Goal: Information Seeking & Learning: Learn about a topic

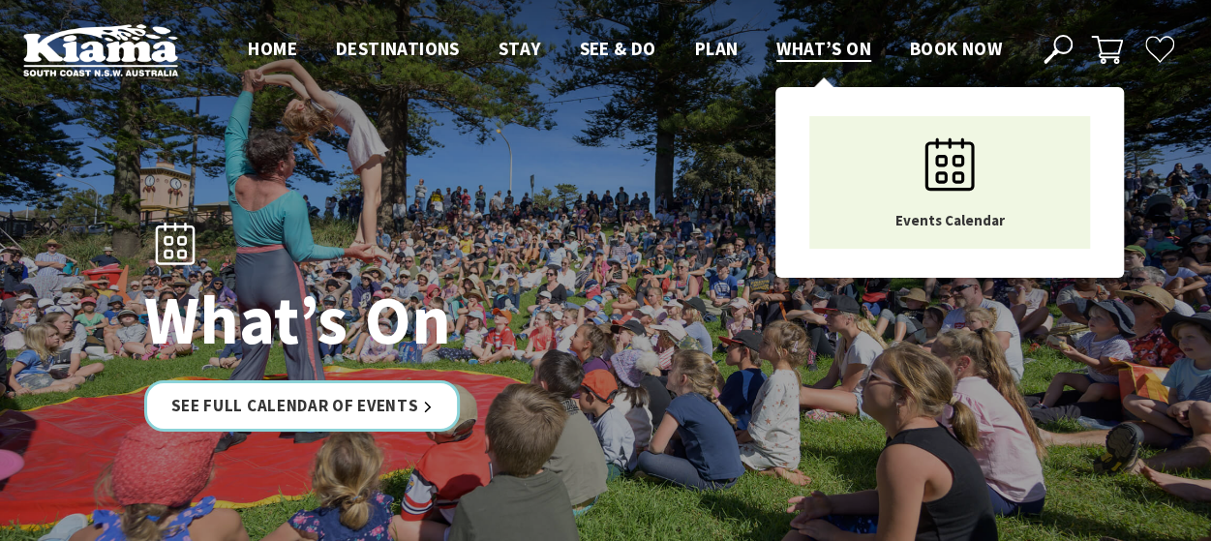
click at [822, 44] on span "What’s On" at bounding box center [823, 48] width 95 height 23
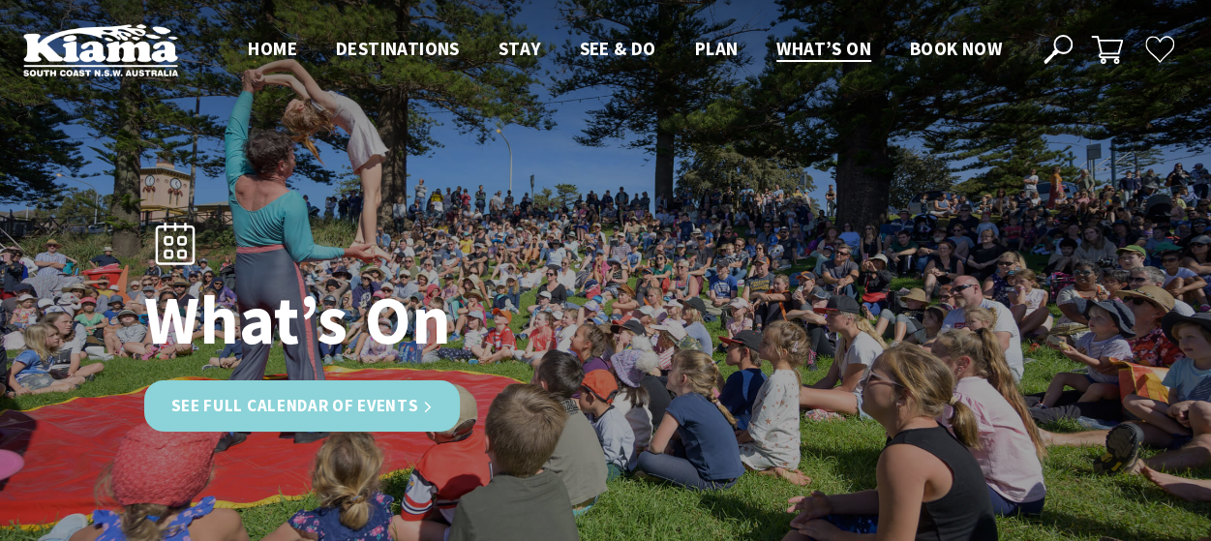
click at [333, 406] on link "See Full Calendar of Events" at bounding box center [302, 405] width 317 height 51
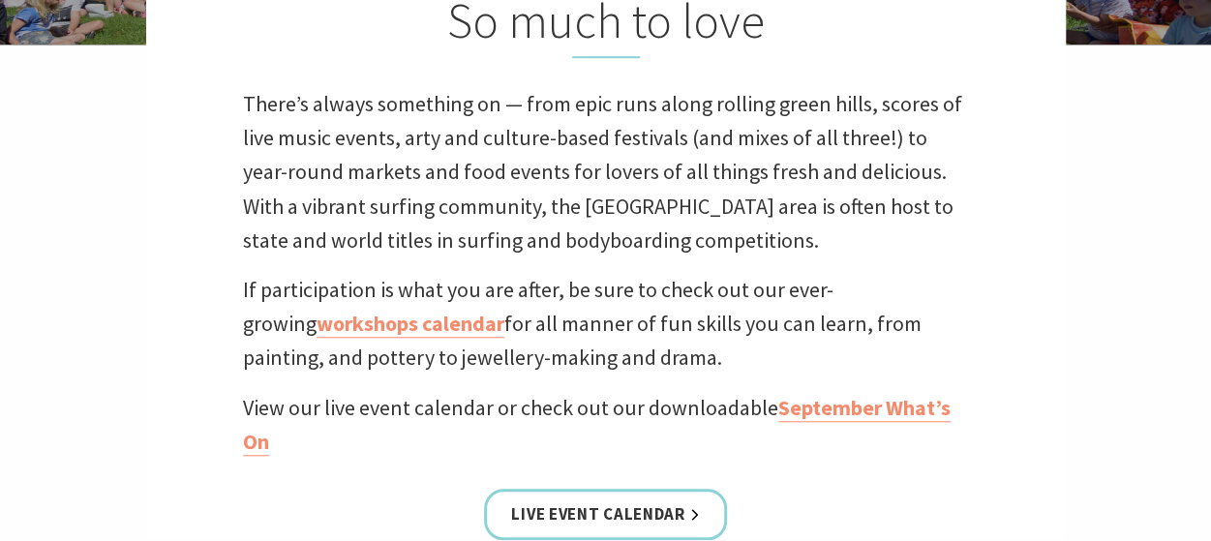
scroll to position [968, 0]
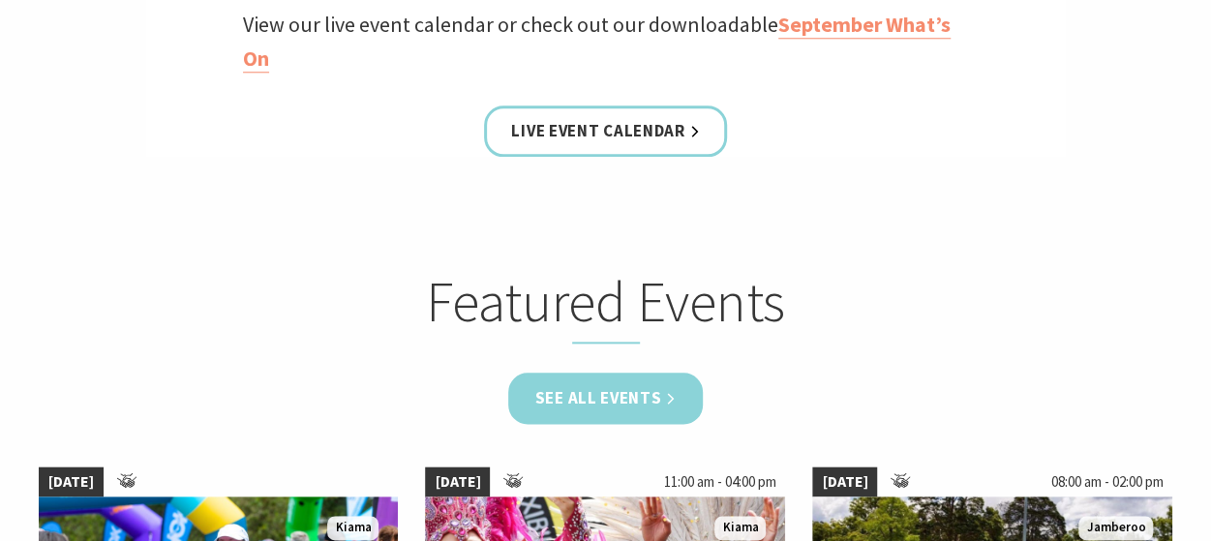
click at [614, 399] on link "See all Events" at bounding box center [606, 398] width 196 height 51
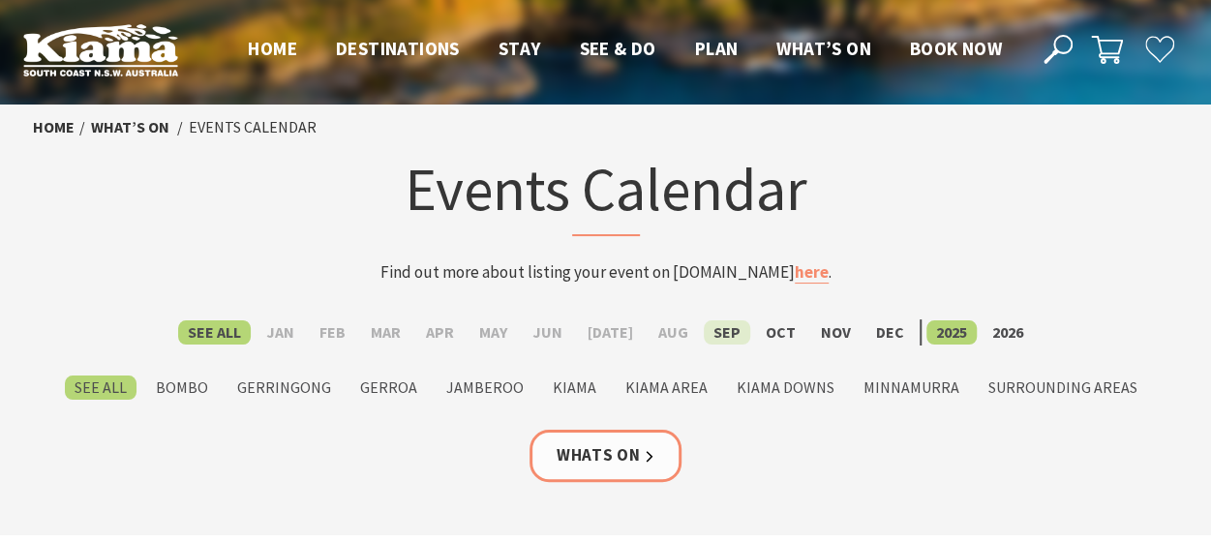
click at [713, 333] on label "Sep" at bounding box center [727, 332] width 46 height 24
click at [0, 0] on input "Sep" at bounding box center [0, 0] width 0 height 0
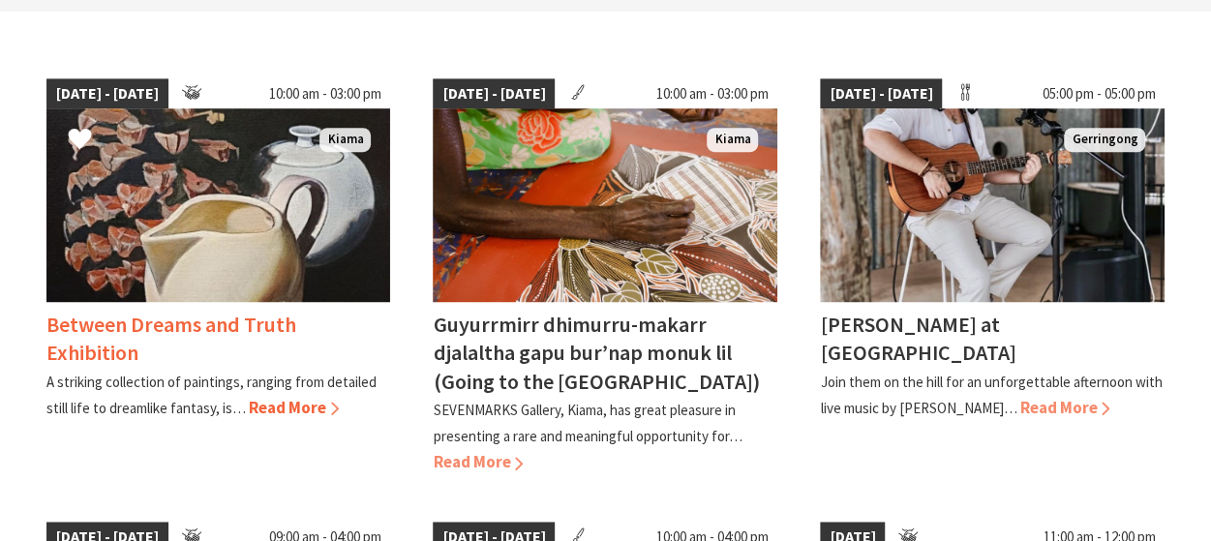
scroll to position [484, 0]
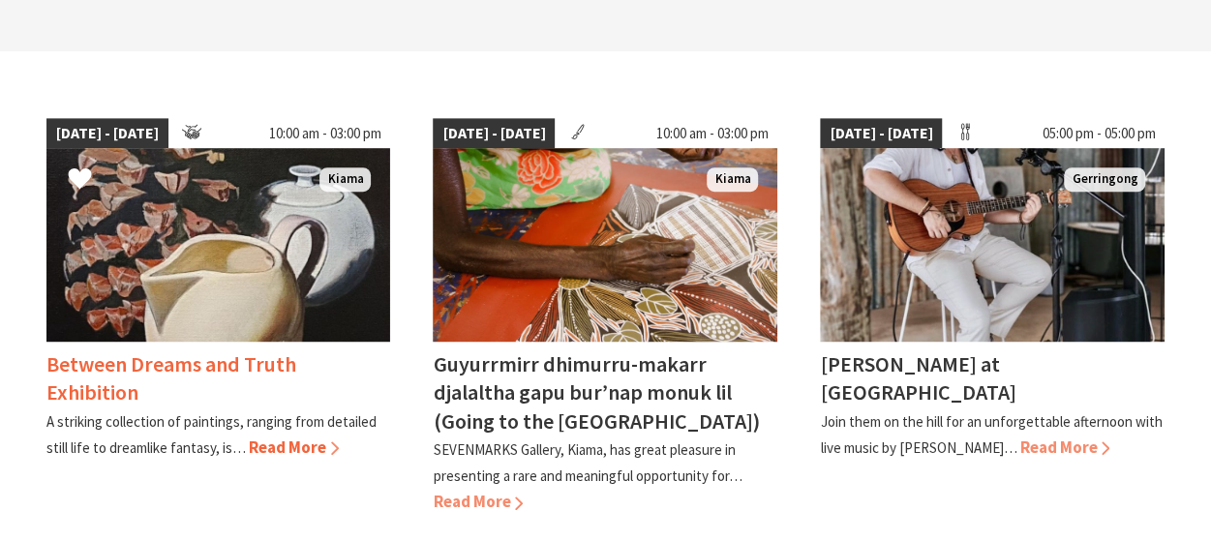
click at [292, 442] on span "Read More" at bounding box center [294, 447] width 90 height 21
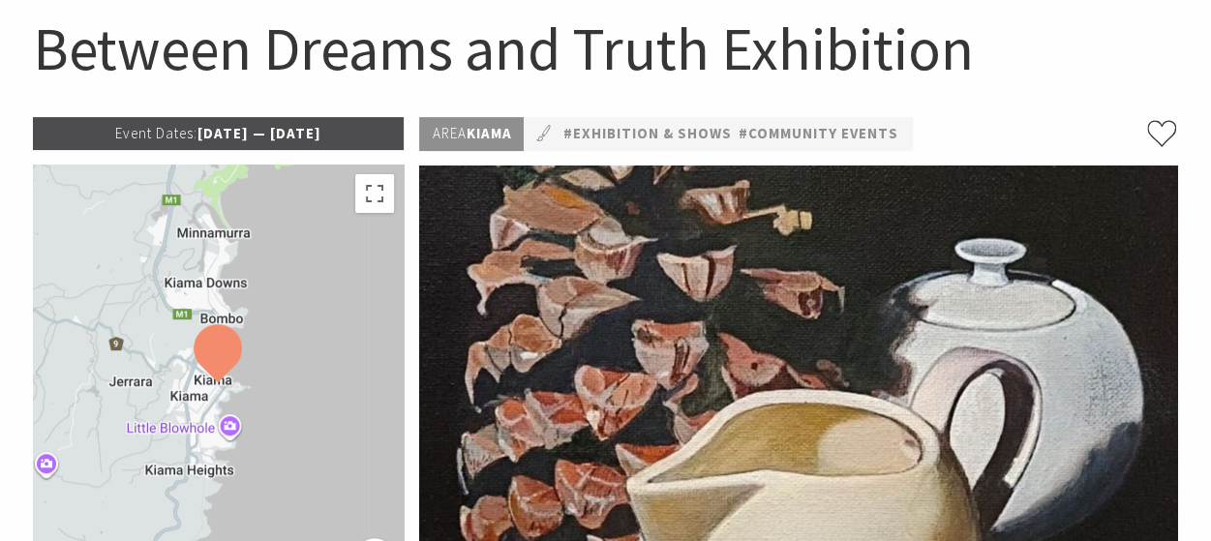
scroll to position [97, 0]
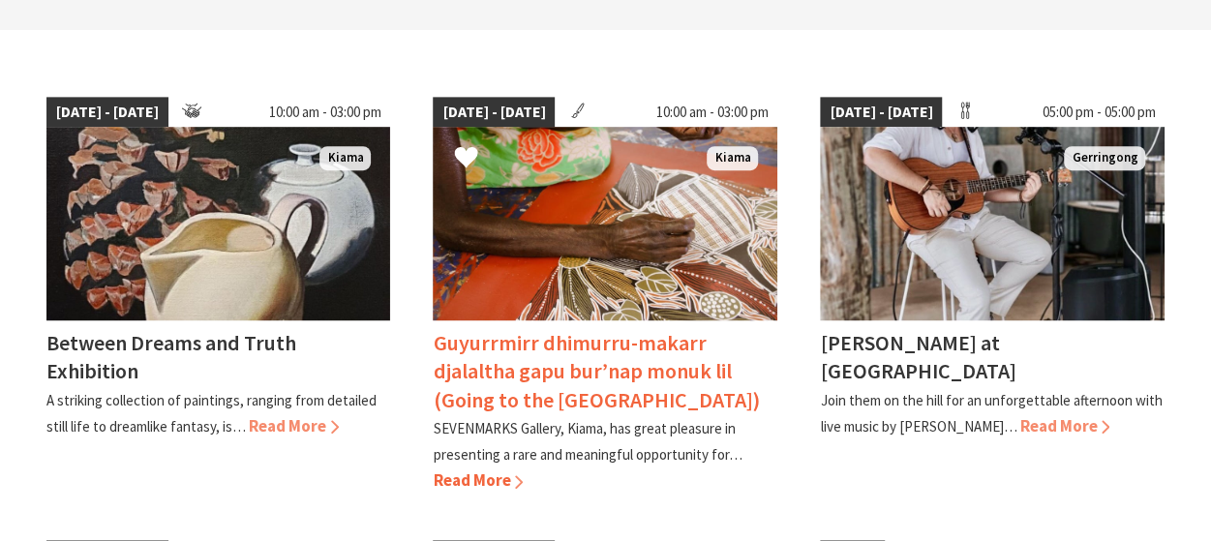
scroll to position [484, 0]
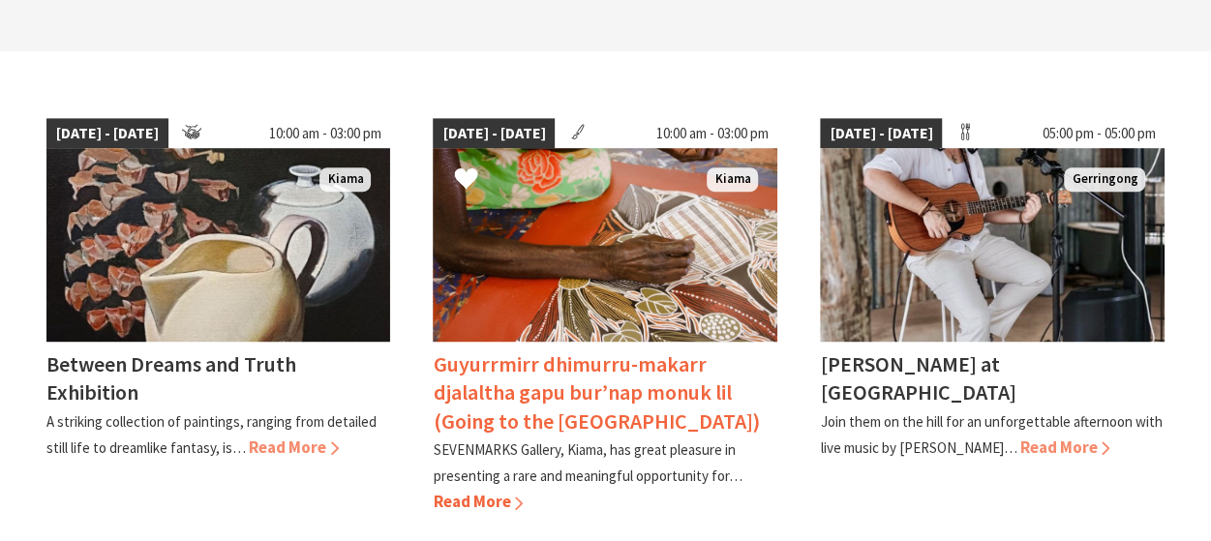
click at [490, 500] on span "Read More" at bounding box center [478, 501] width 90 height 21
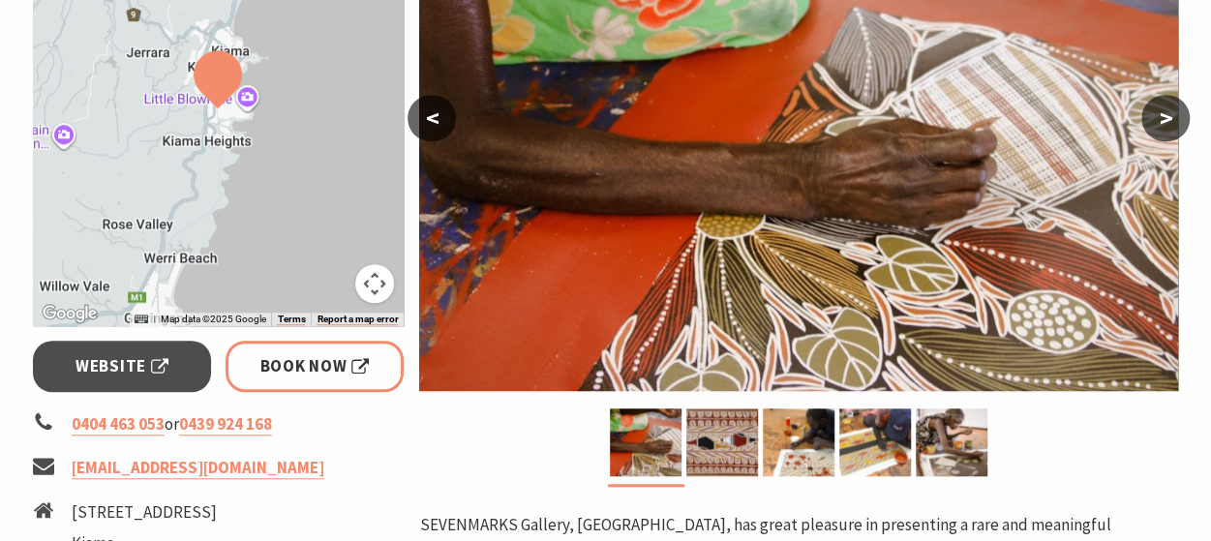
scroll to position [774, 0]
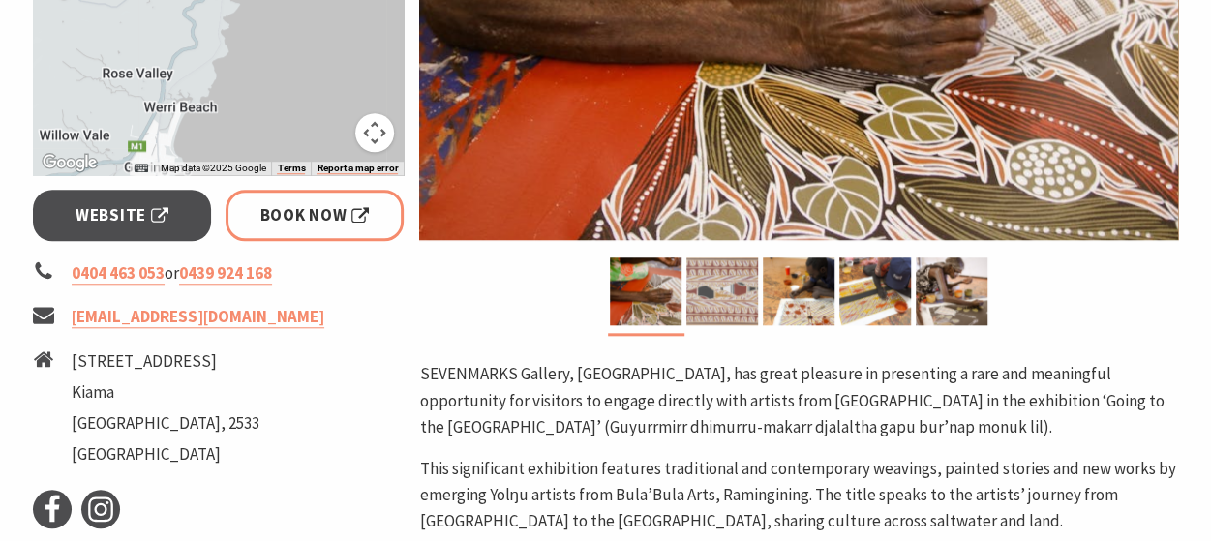
click at [732, 291] on img at bounding box center [722, 291] width 72 height 68
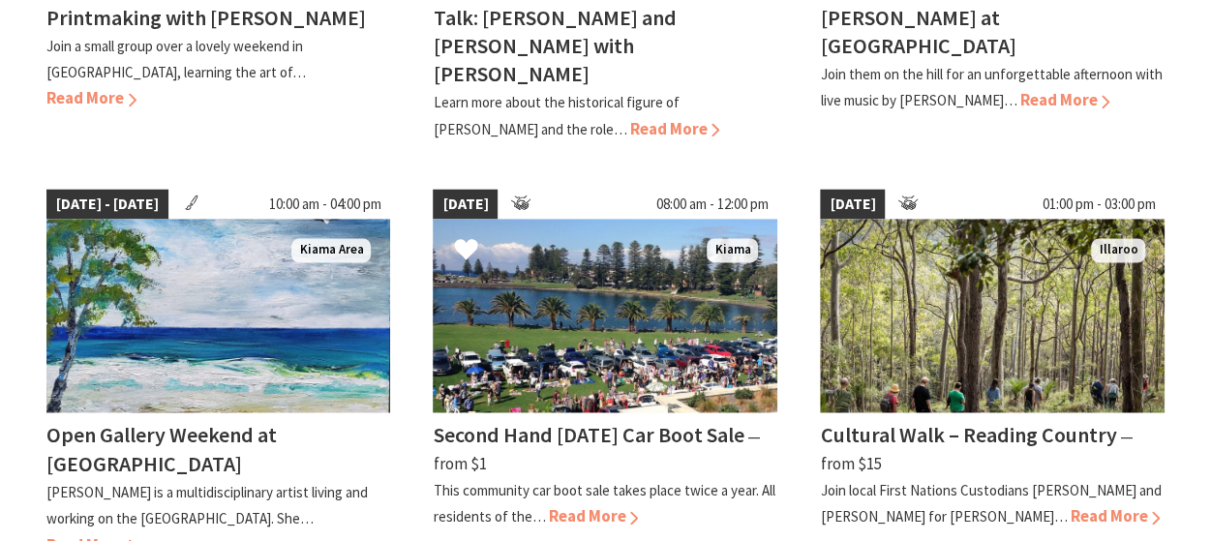
scroll to position [1355, 0]
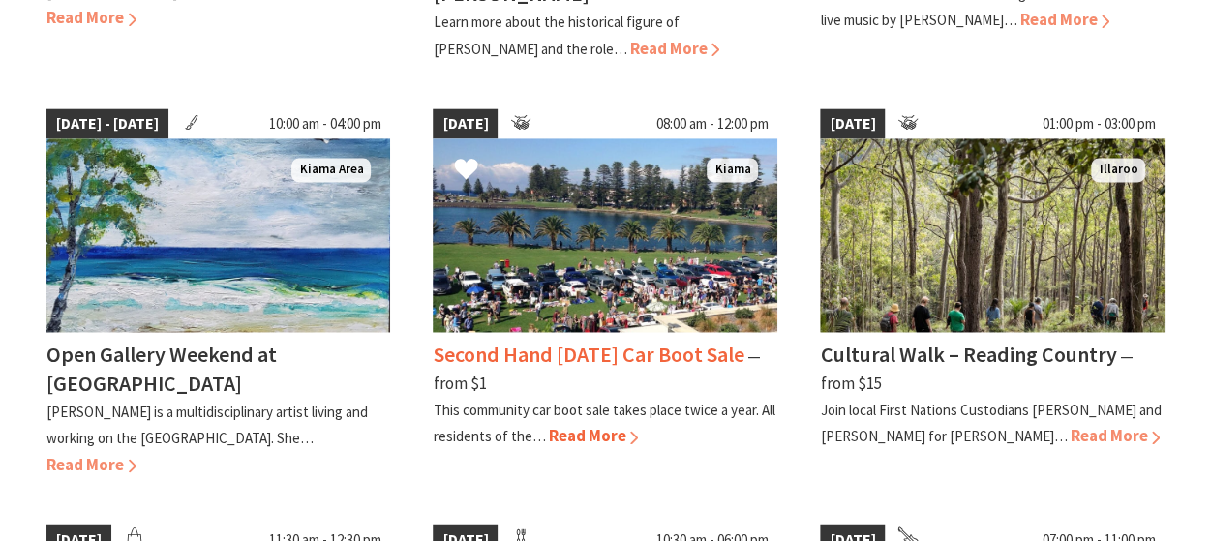
click at [600, 425] on span "Read More" at bounding box center [593, 435] width 90 height 21
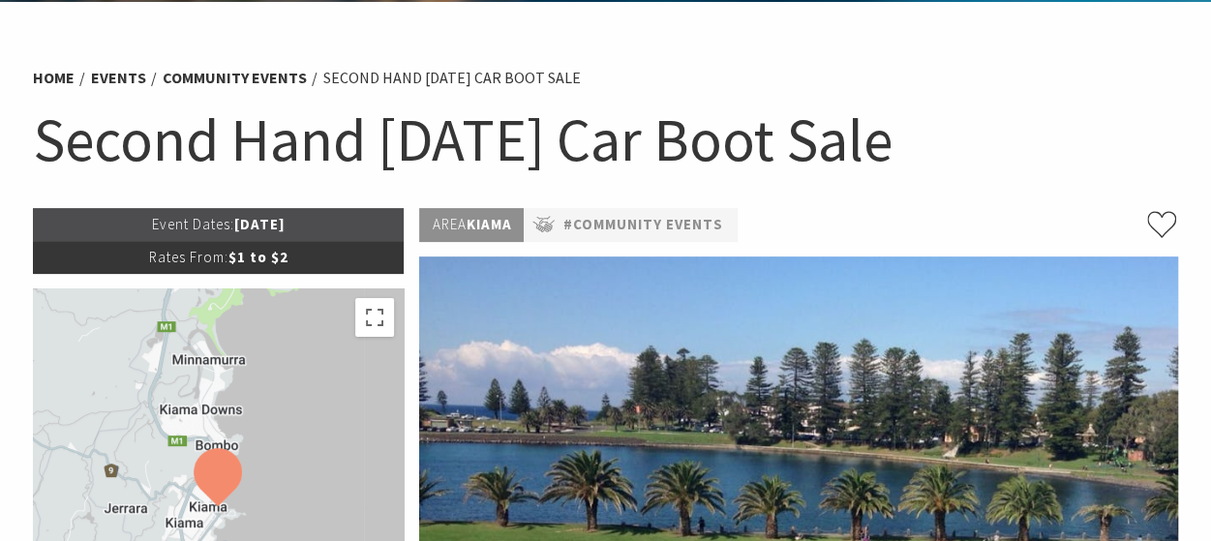
scroll to position [97, 0]
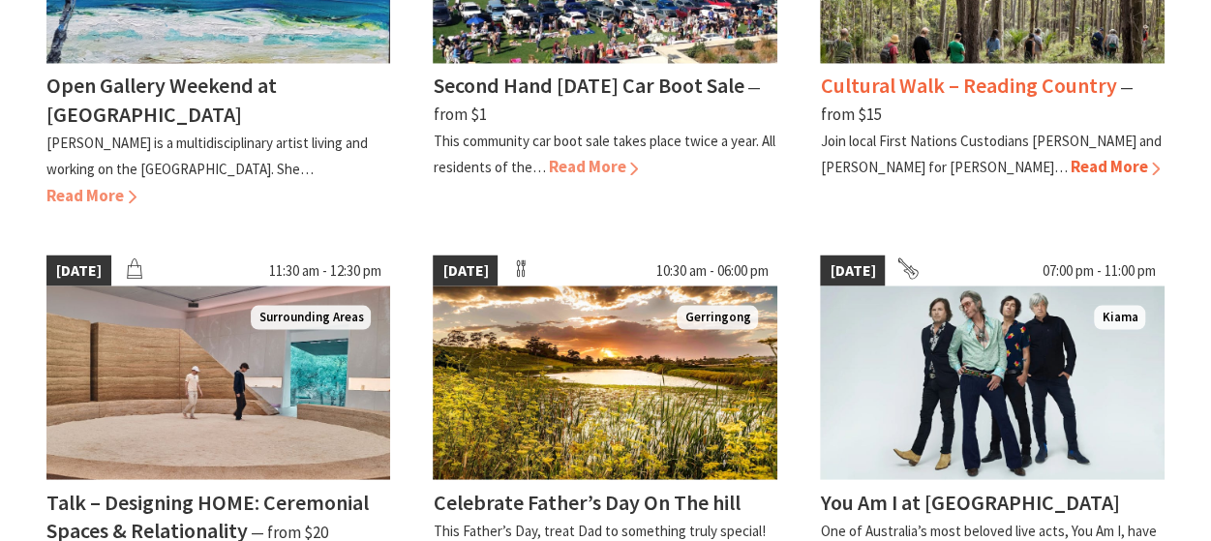
scroll to position [1742, 0]
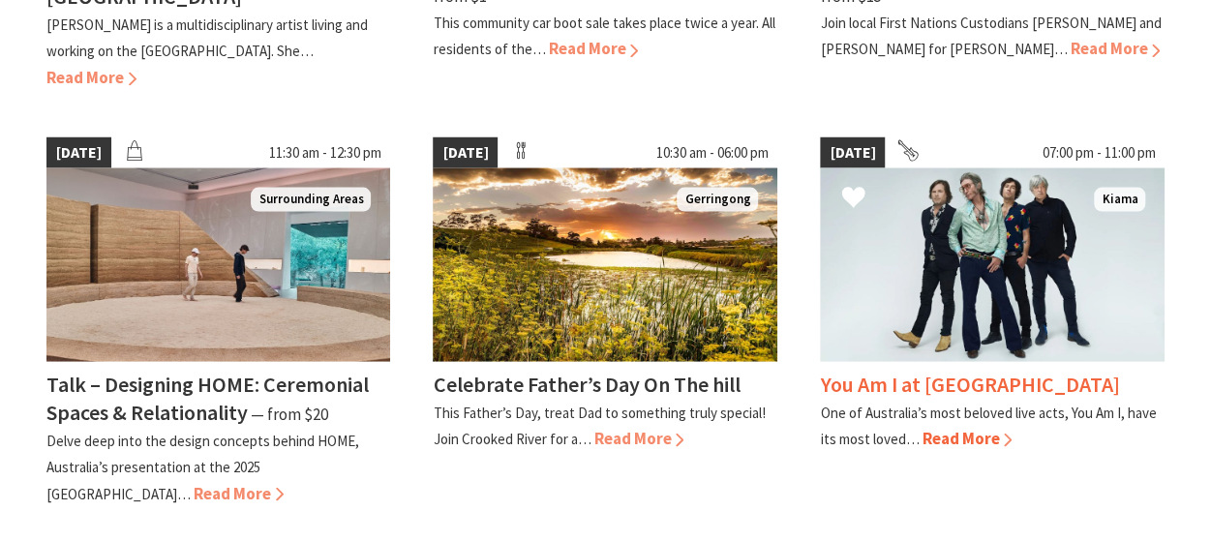
click at [949, 427] on span "Read More" at bounding box center [967, 437] width 90 height 21
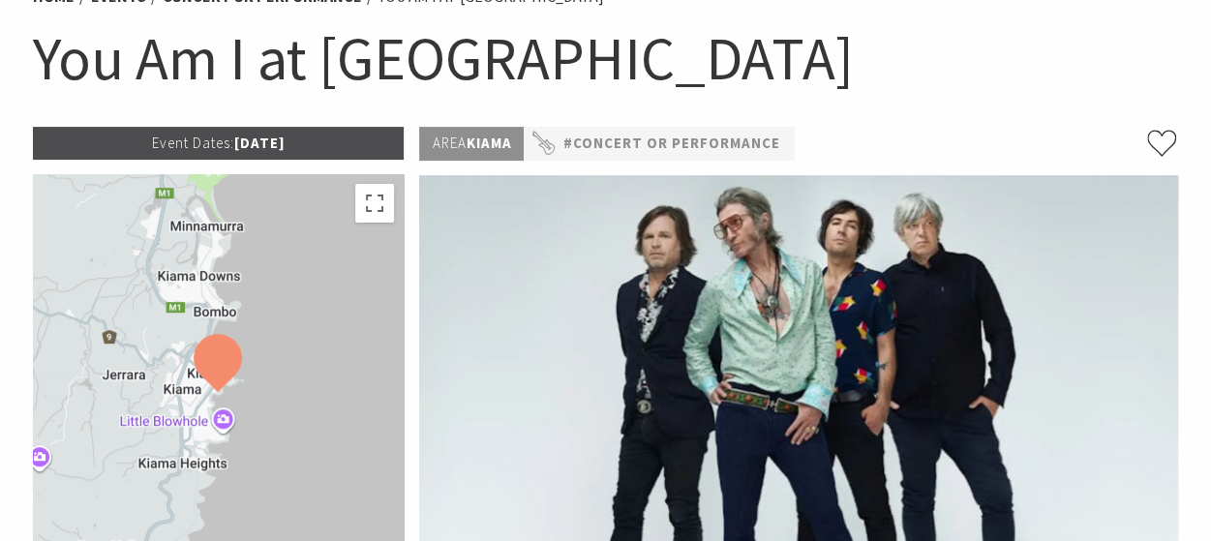
scroll to position [194, 0]
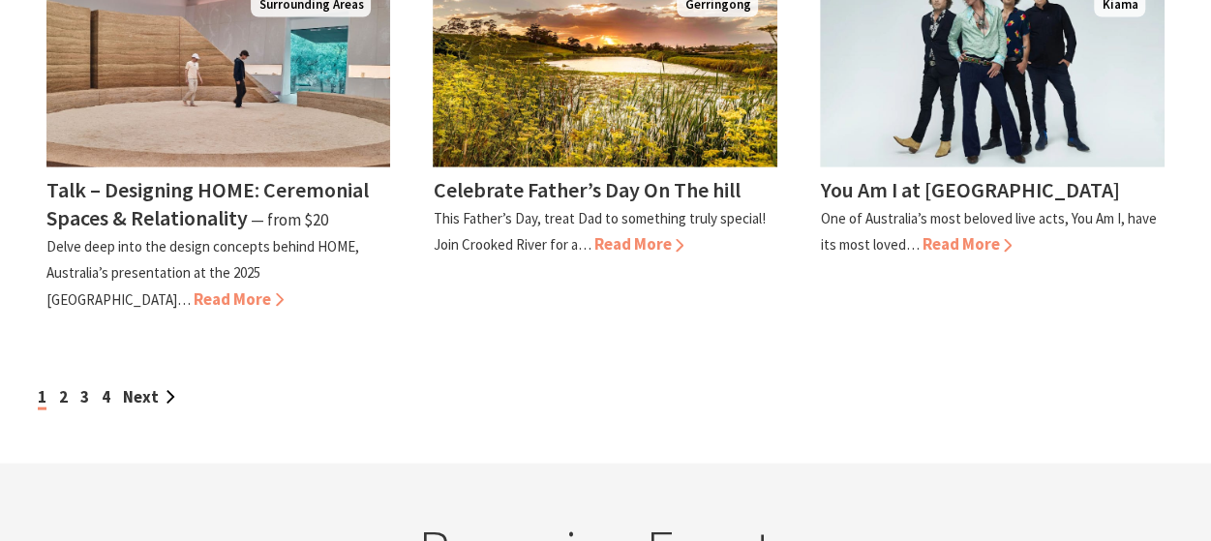
scroll to position [1967, 0]
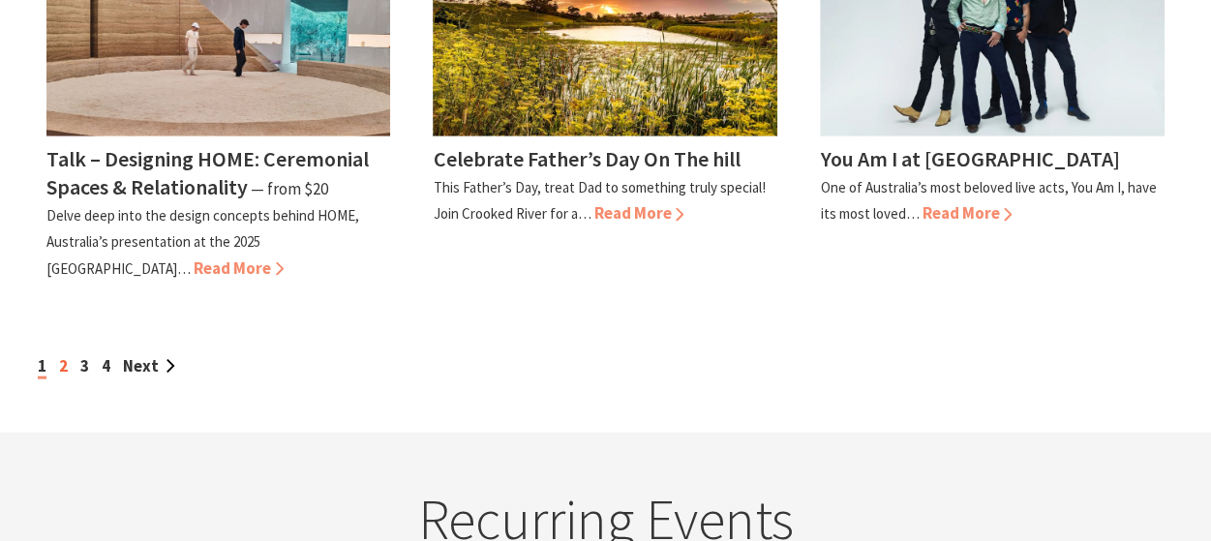
click at [61, 355] on link "2" at bounding box center [63, 365] width 9 height 21
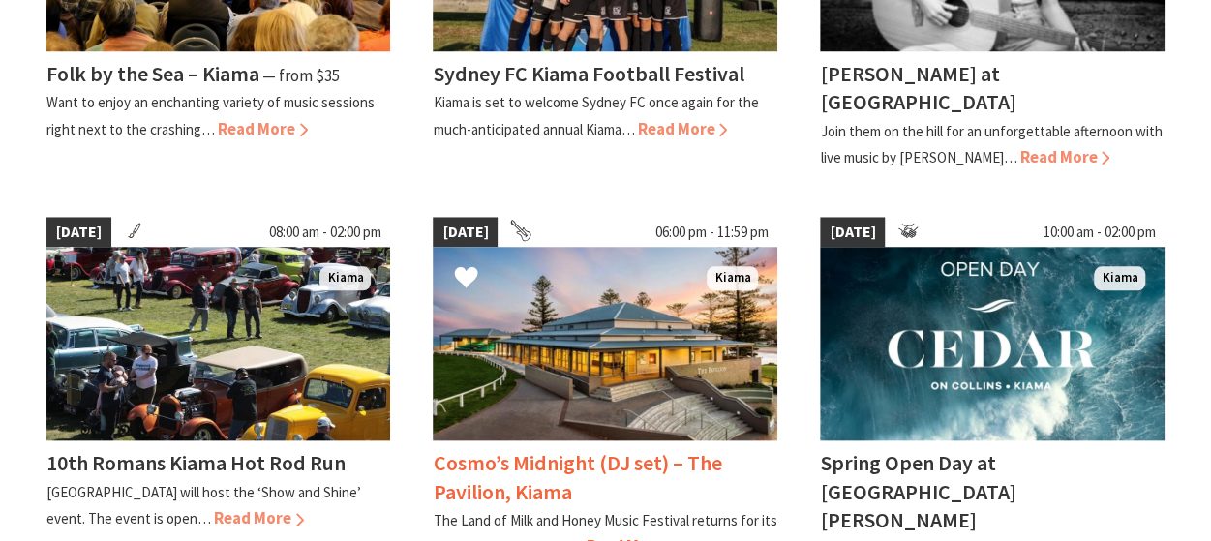
scroll to position [871, 0]
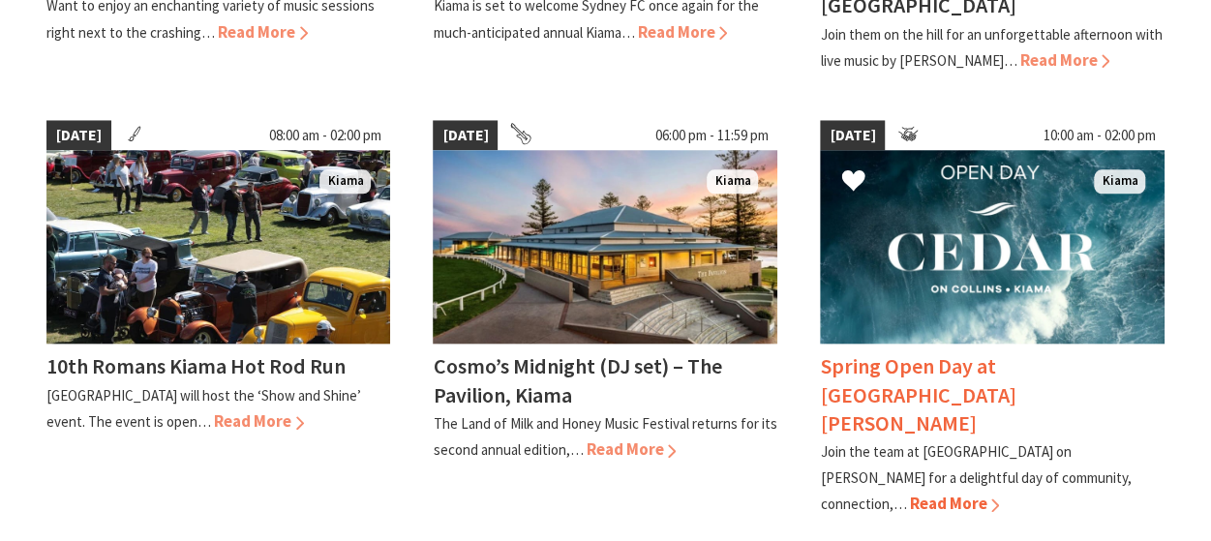
click at [980, 241] on img at bounding box center [992, 247] width 345 height 194
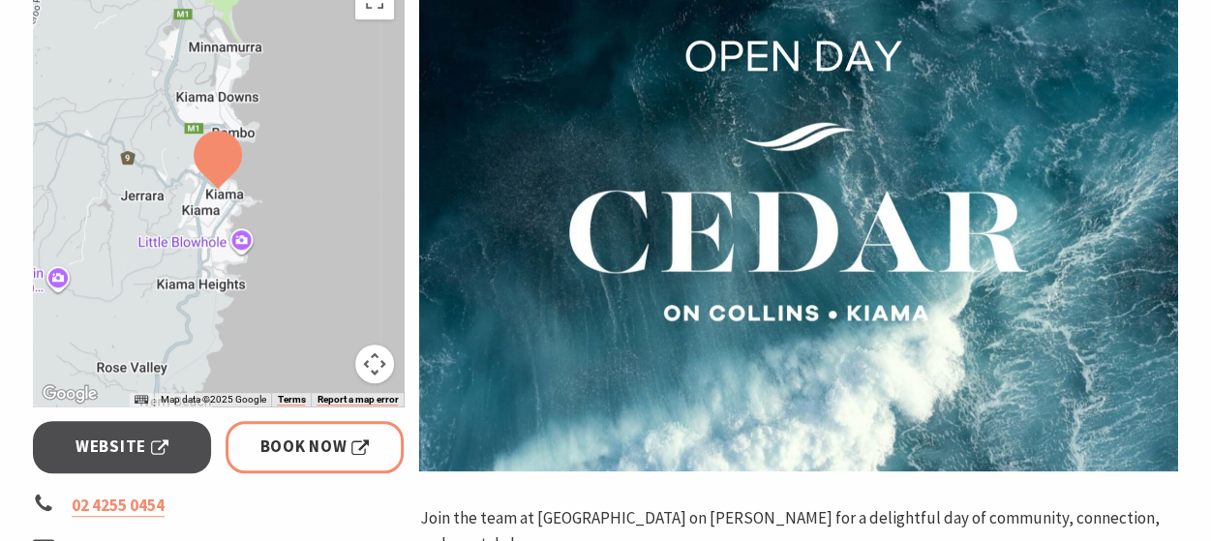
scroll to position [290, 0]
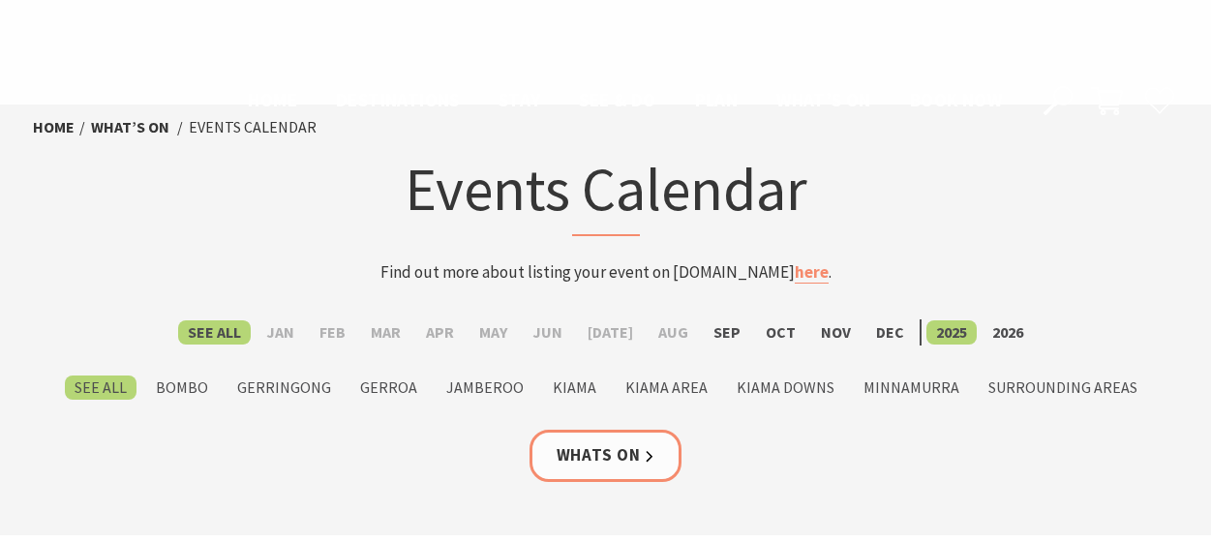
scroll to position [871, 0]
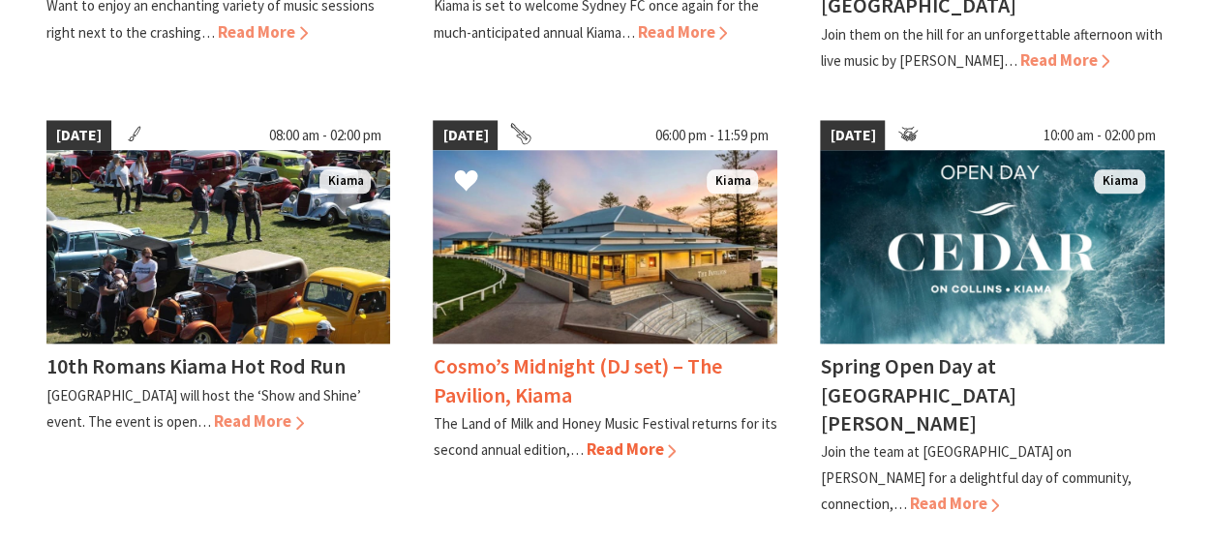
click at [575, 270] on img at bounding box center [605, 247] width 345 height 194
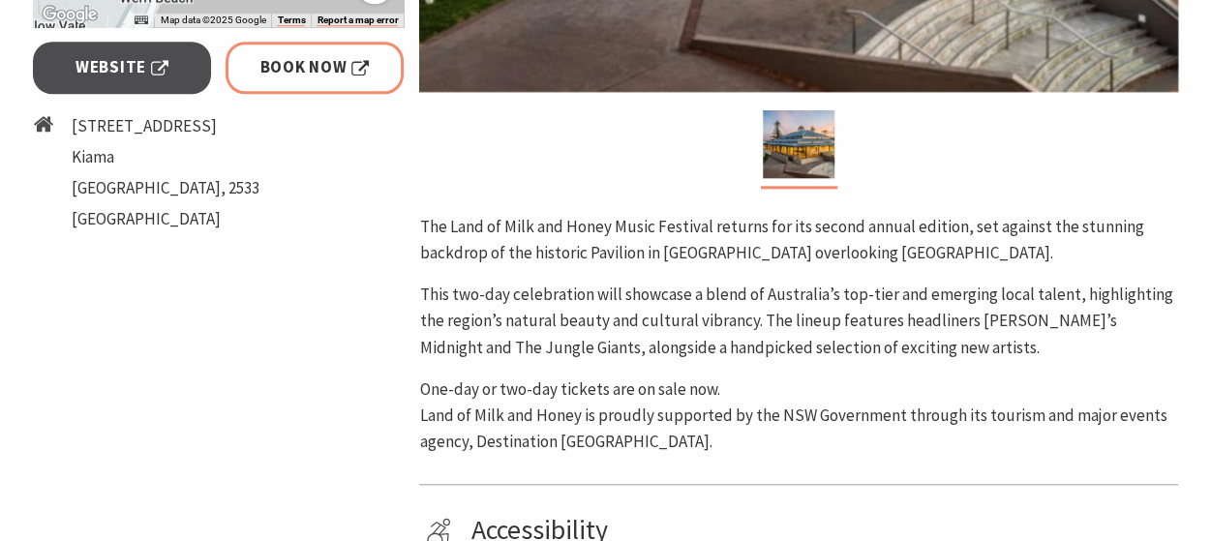
scroll to position [871, 0]
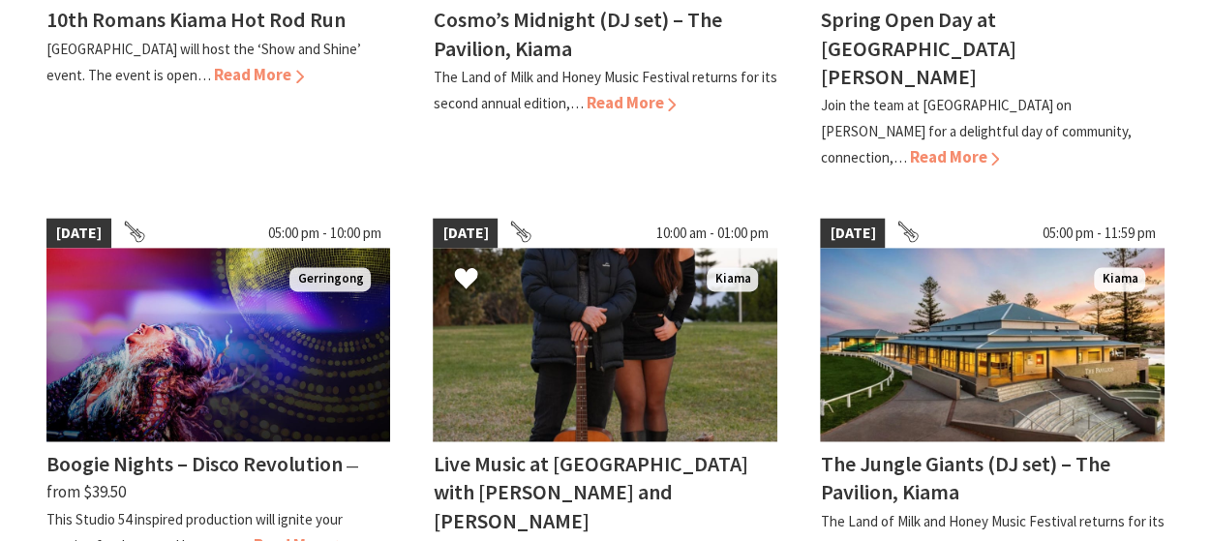
scroll to position [1258, 0]
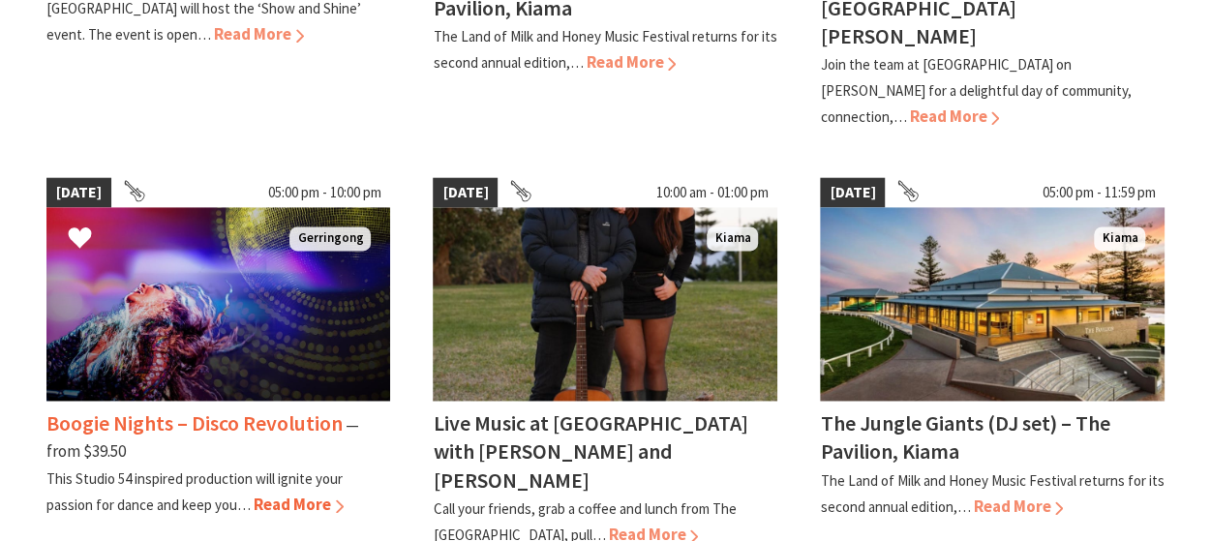
click at [201, 222] on img at bounding box center [218, 304] width 345 height 194
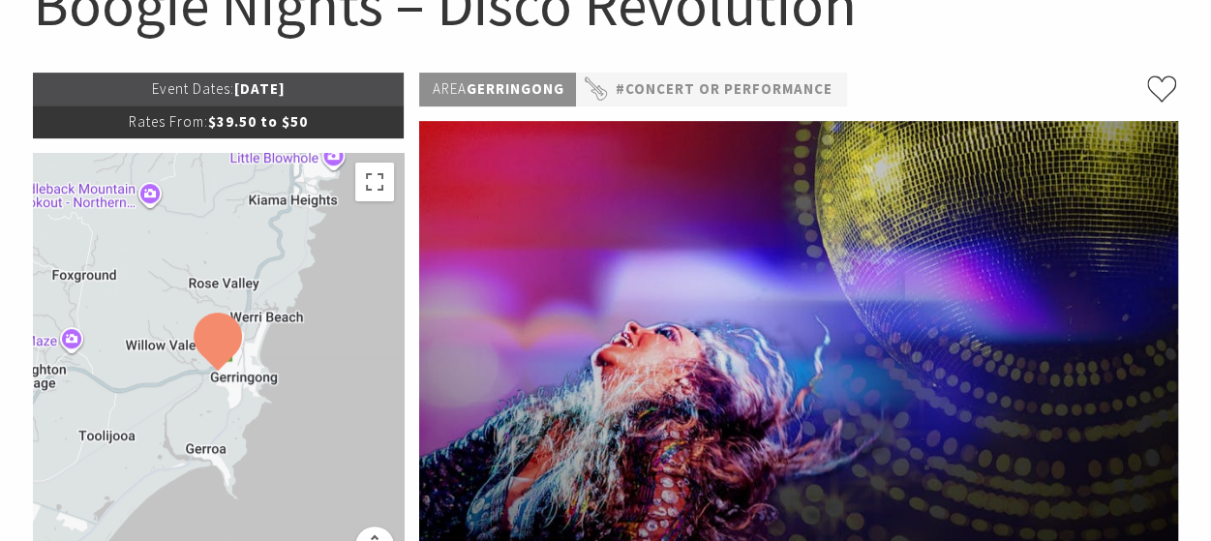
scroll to position [290, 0]
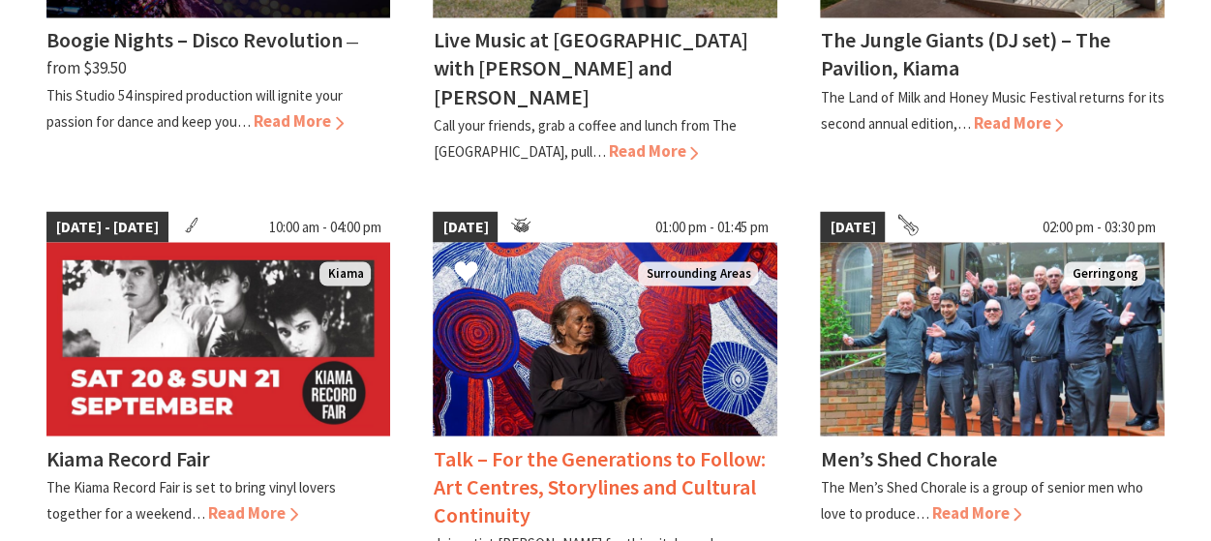
scroll to position [1646, 0]
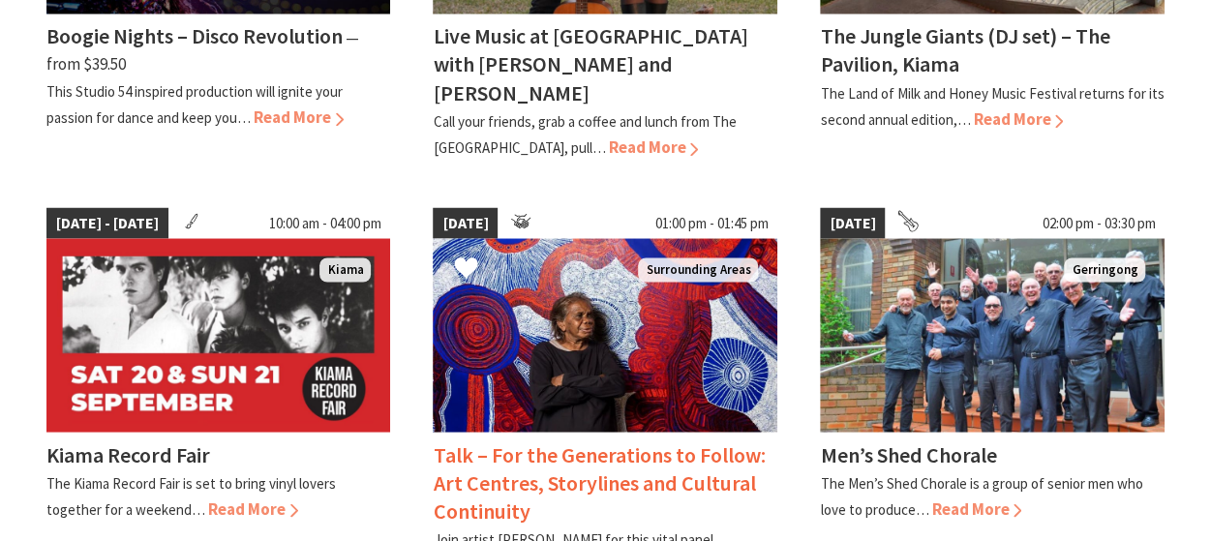
click at [608, 243] on img at bounding box center [605, 335] width 345 height 194
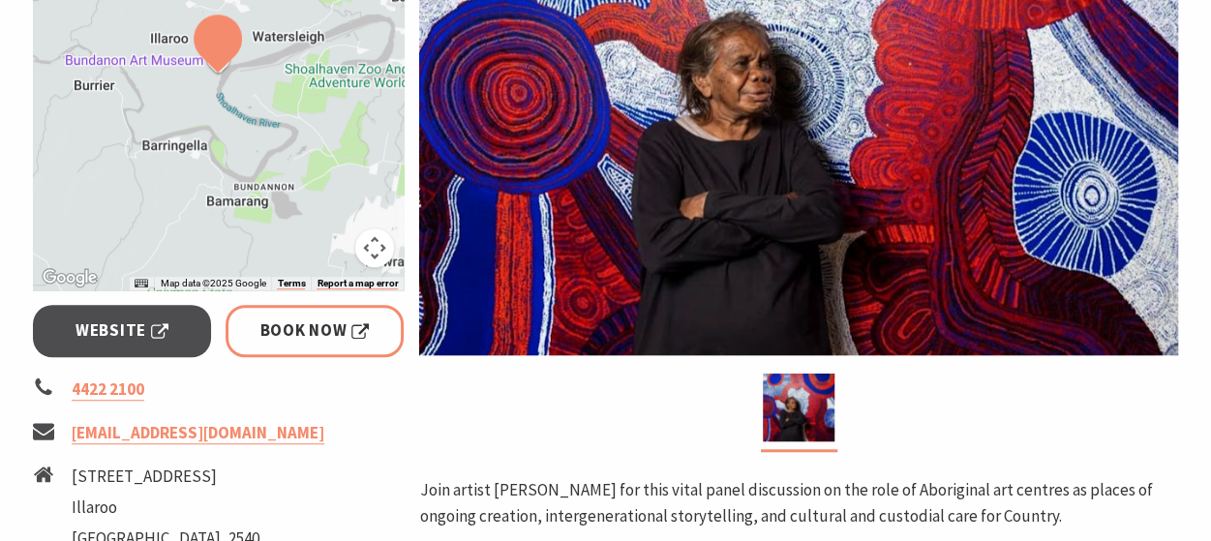
scroll to position [387, 0]
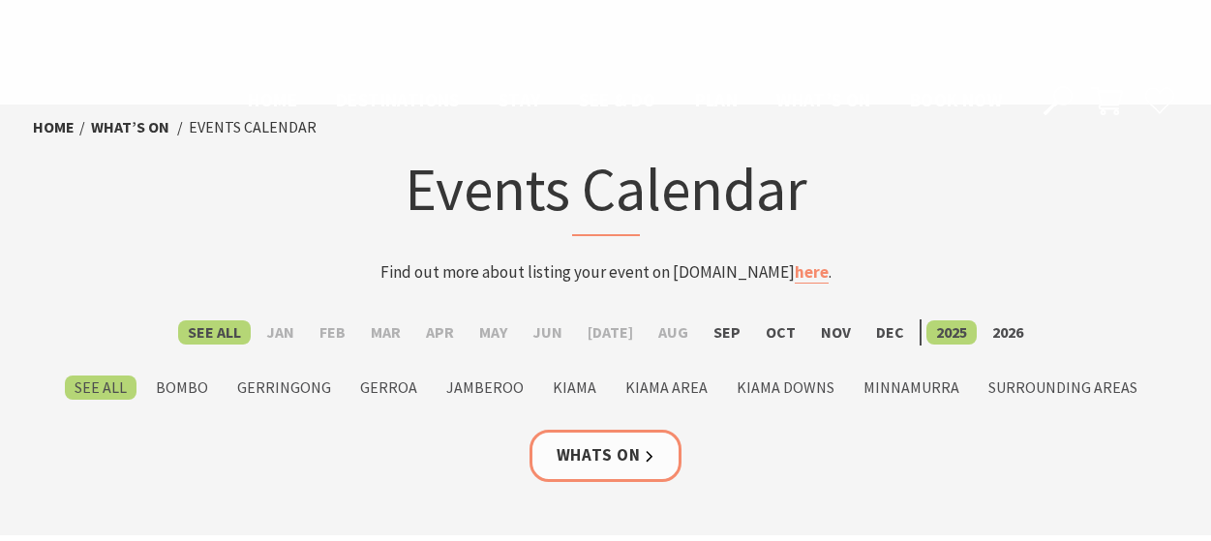
scroll to position [1646, 0]
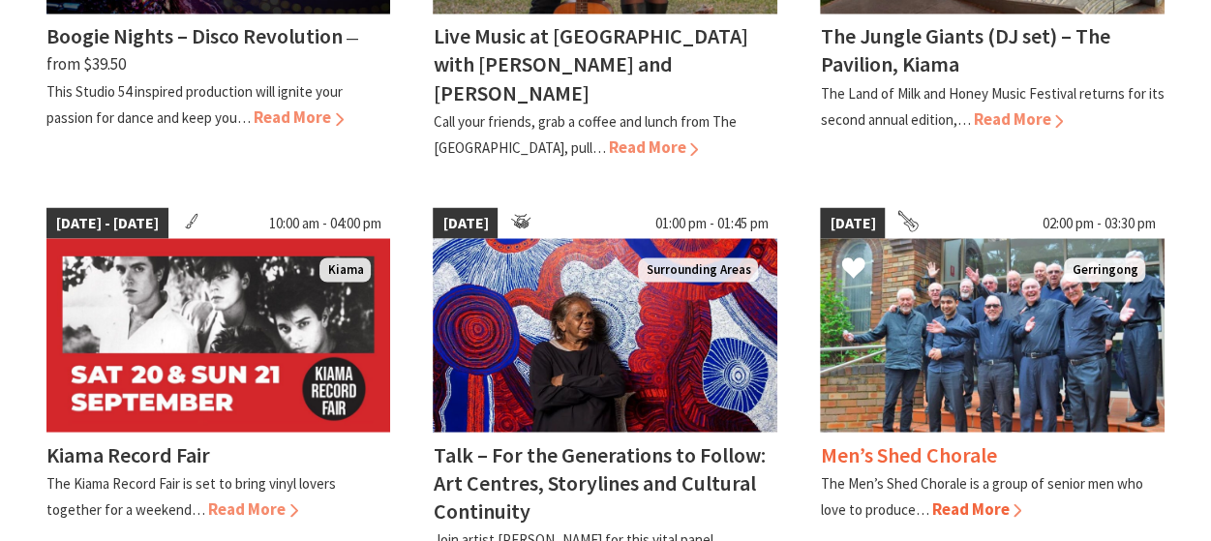
click at [965, 498] on span "Read More" at bounding box center [976, 508] width 90 height 21
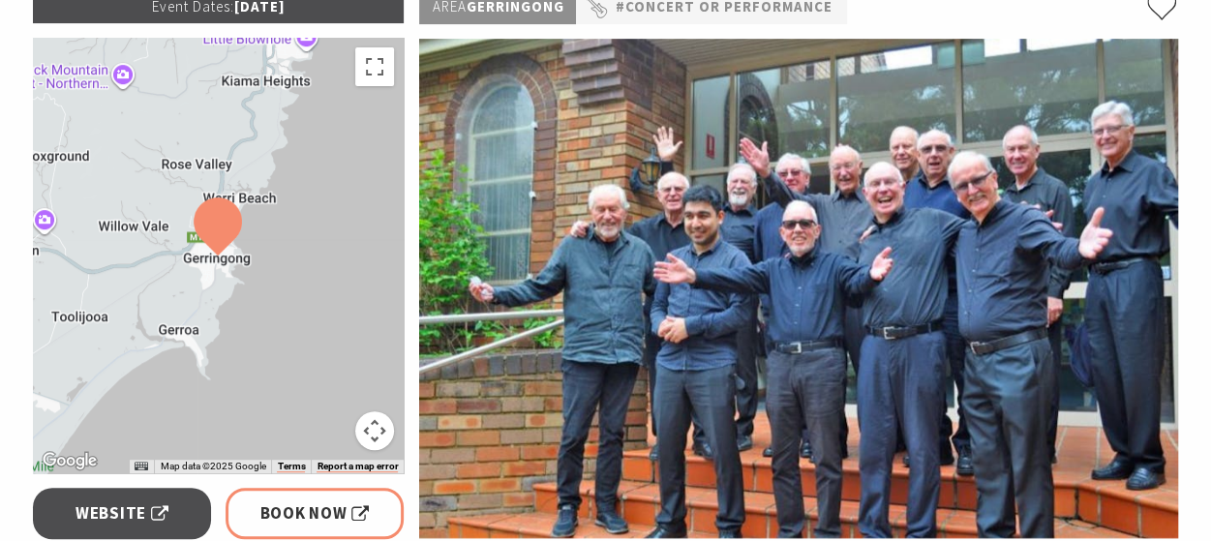
scroll to position [97, 0]
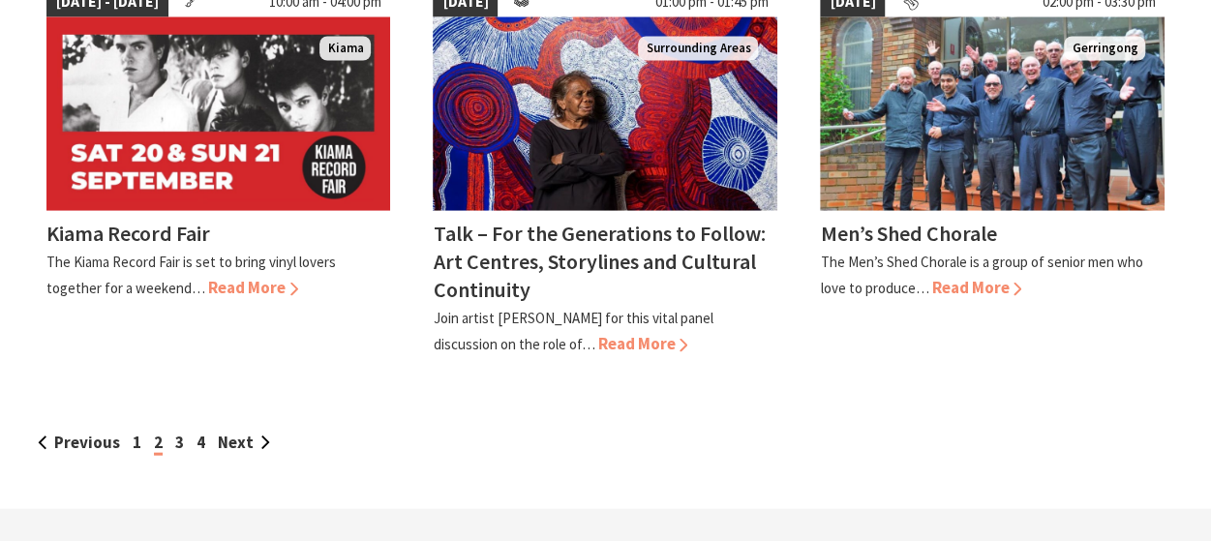
scroll to position [1936, 0]
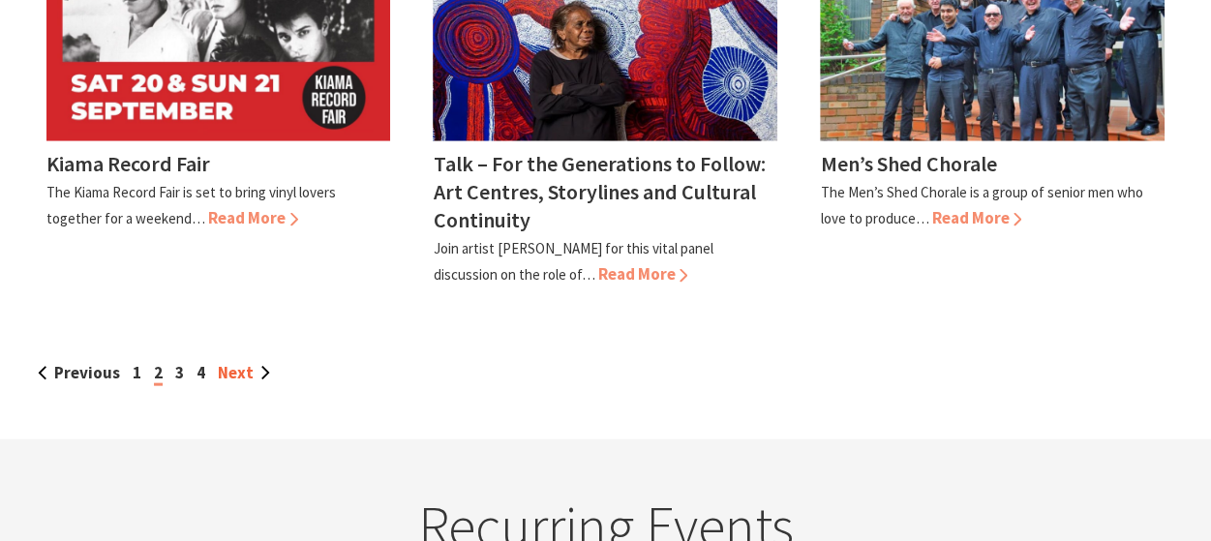
click at [232, 362] on link "Next" at bounding box center [244, 372] width 52 height 21
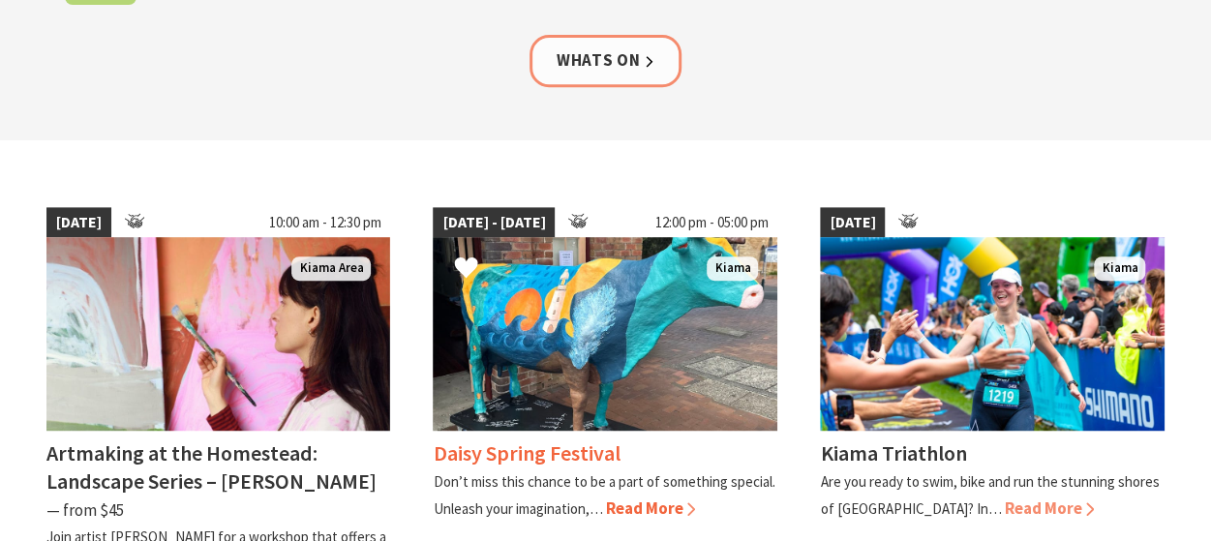
scroll to position [484, 0]
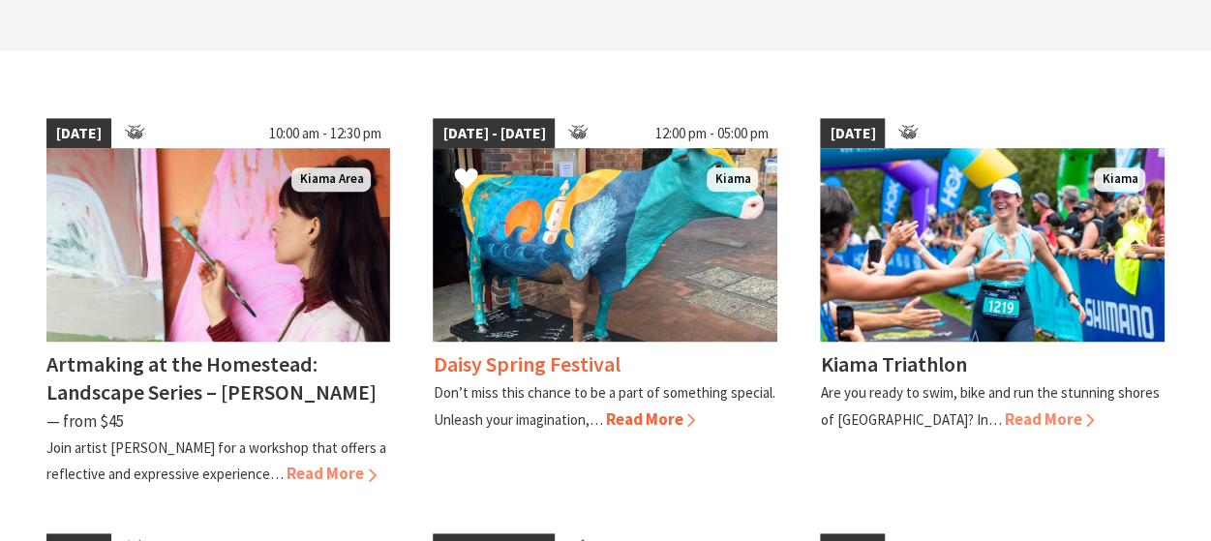
click at [639, 415] on span "Read More" at bounding box center [650, 418] width 90 height 21
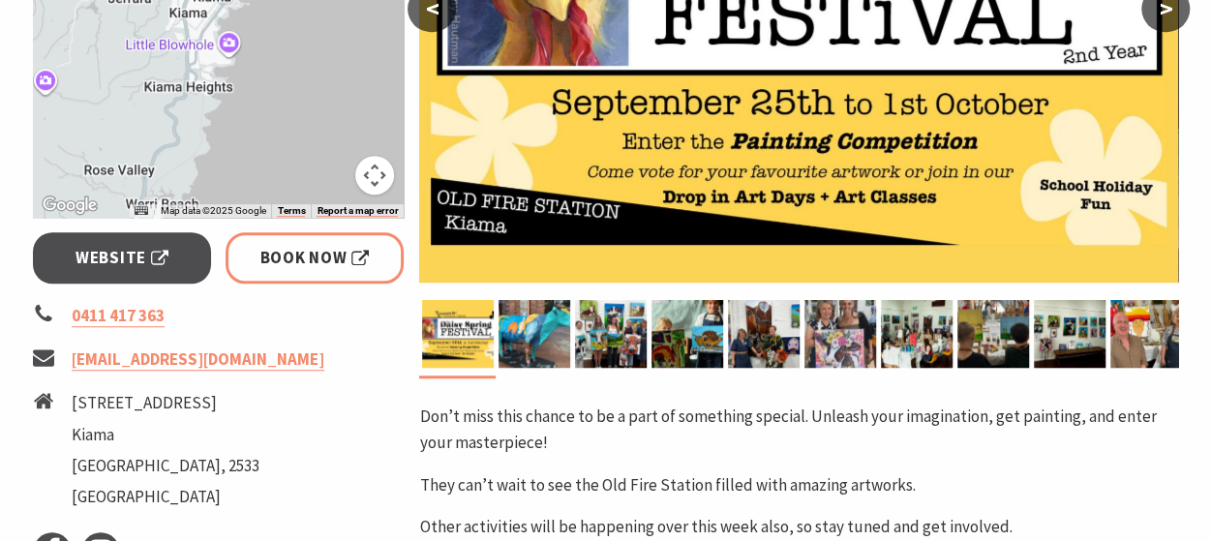
scroll to position [484, 0]
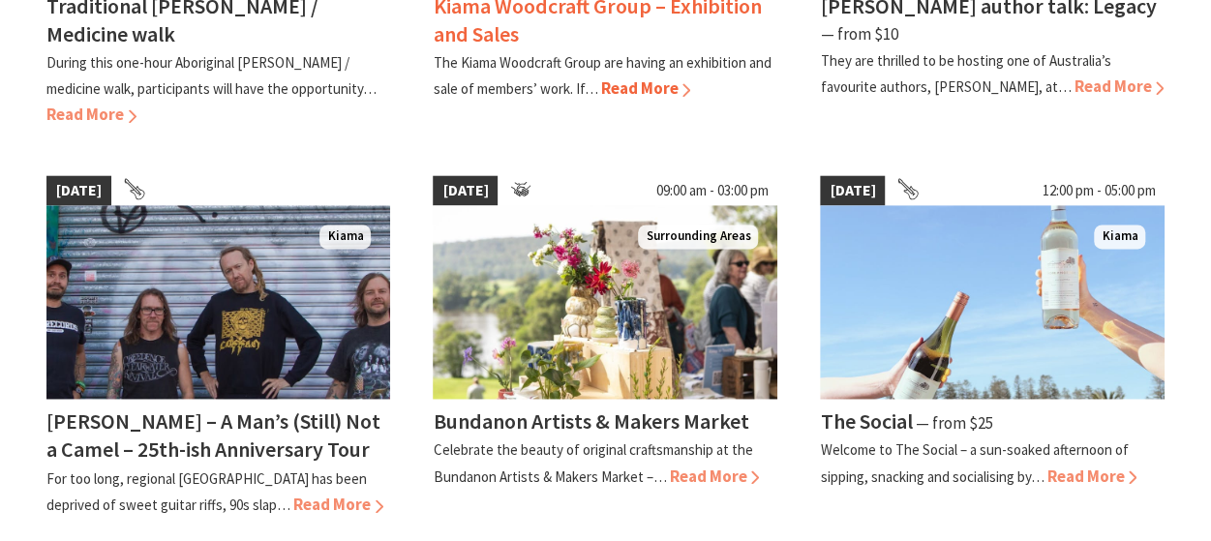
scroll to position [1355, 0]
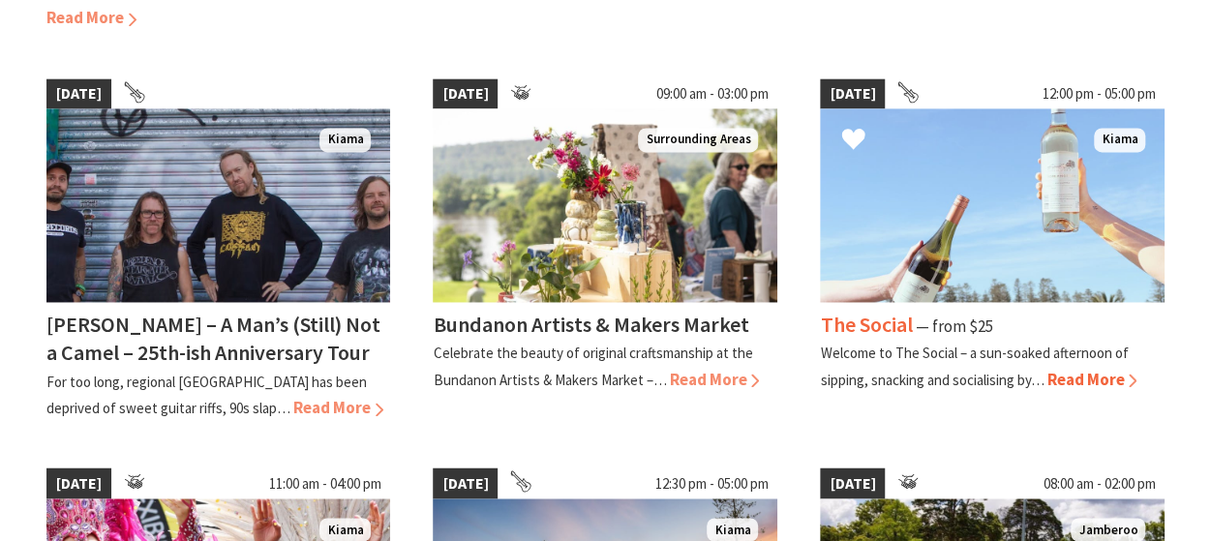
click at [993, 237] on img at bounding box center [992, 205] width 345 height 194
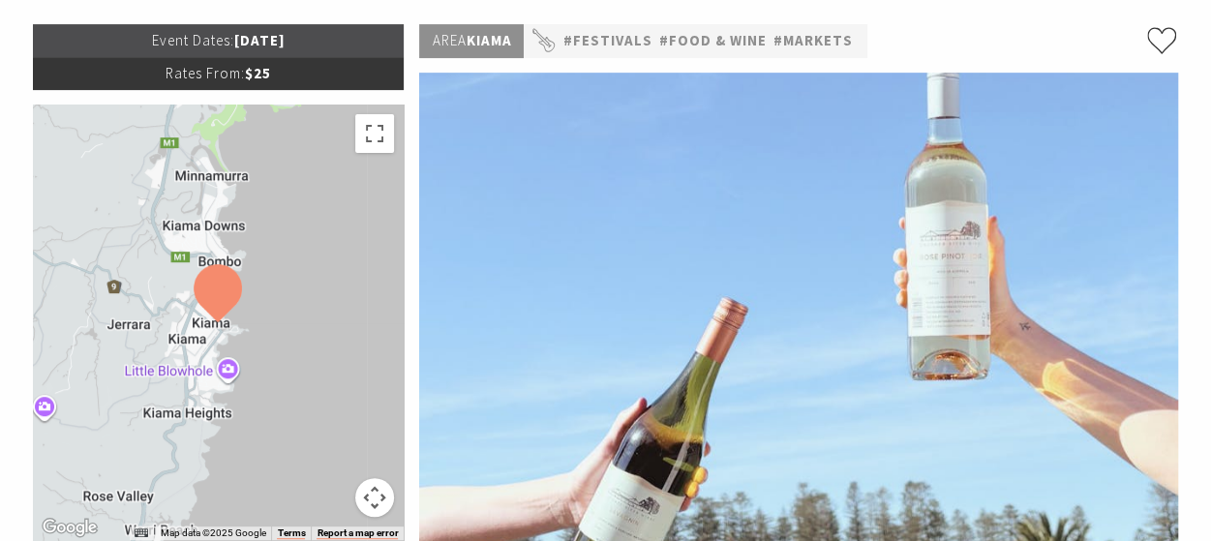
scroll to position [97, 0]
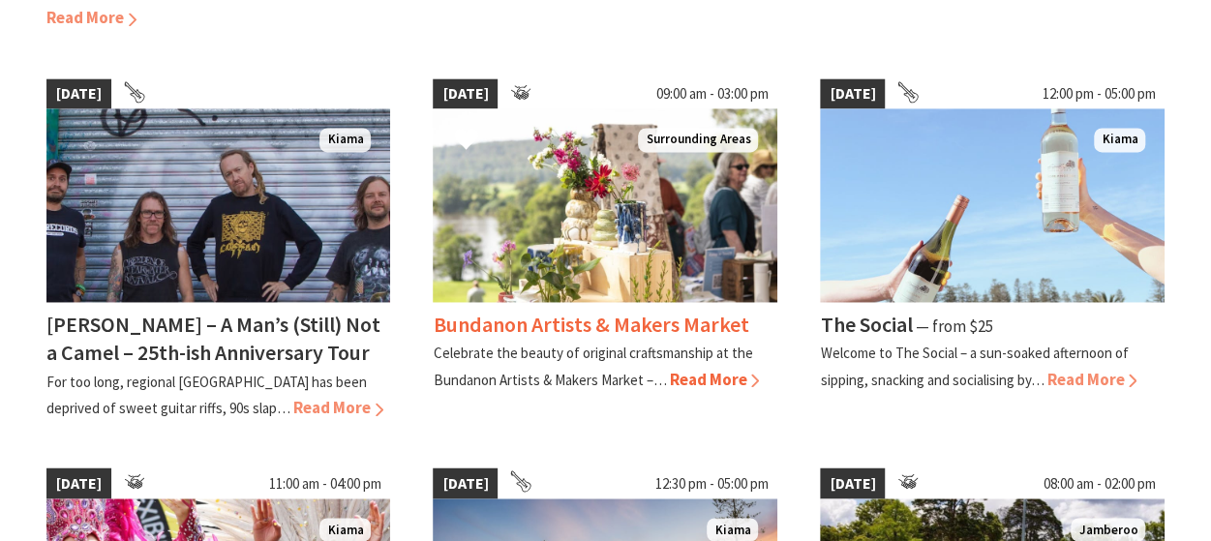
scroll to position [1355, 0]
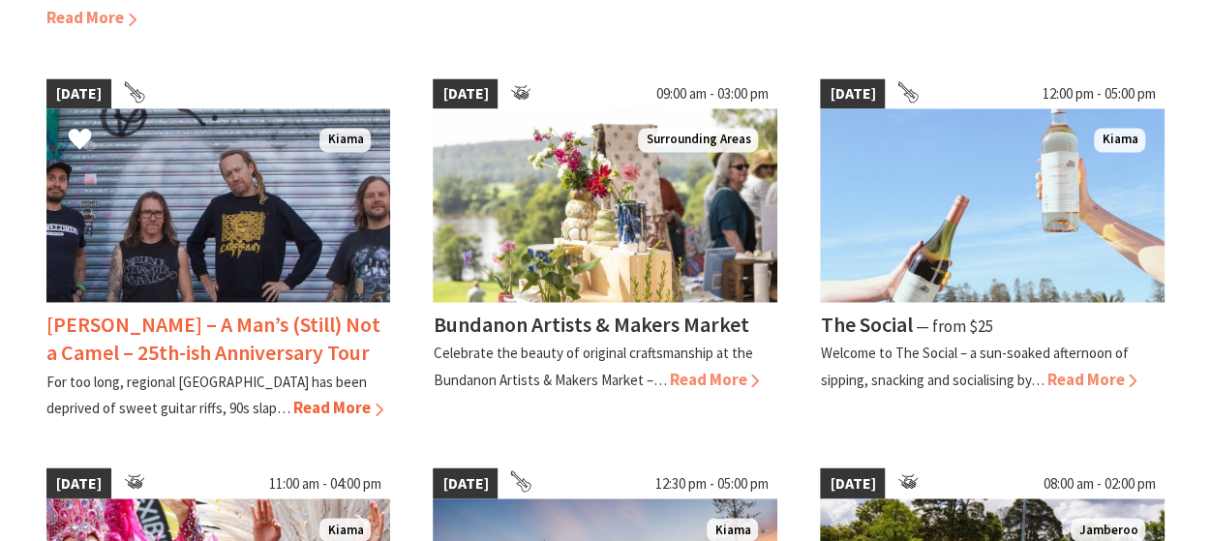
click at [200, 240] on img at bounding box center [218, 205] width 345 height 194
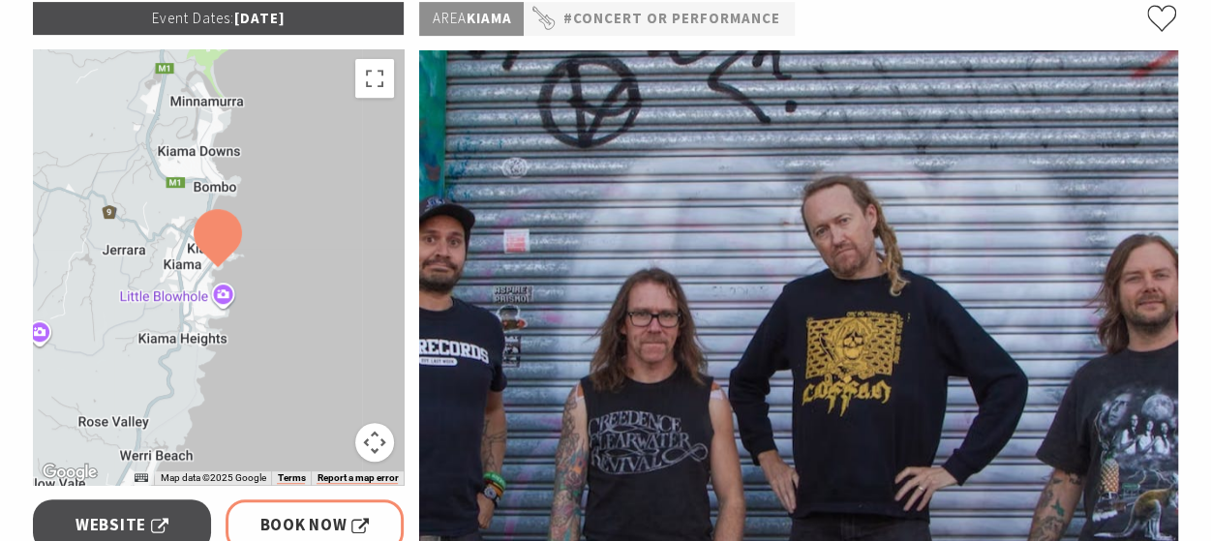
scroll to position [387, 0]
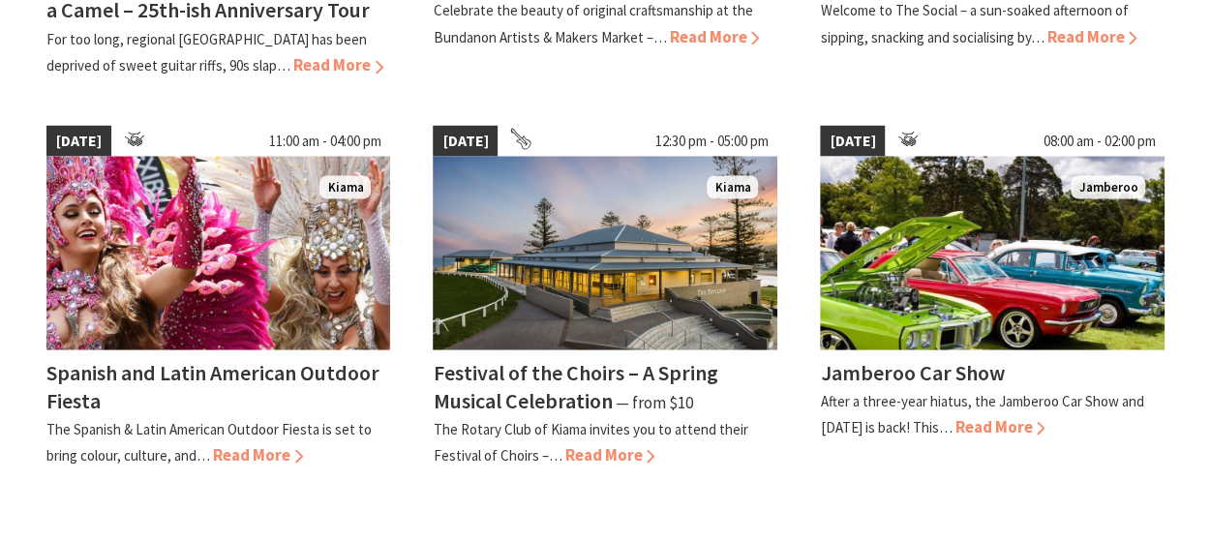
scroll to position [1742, 0]
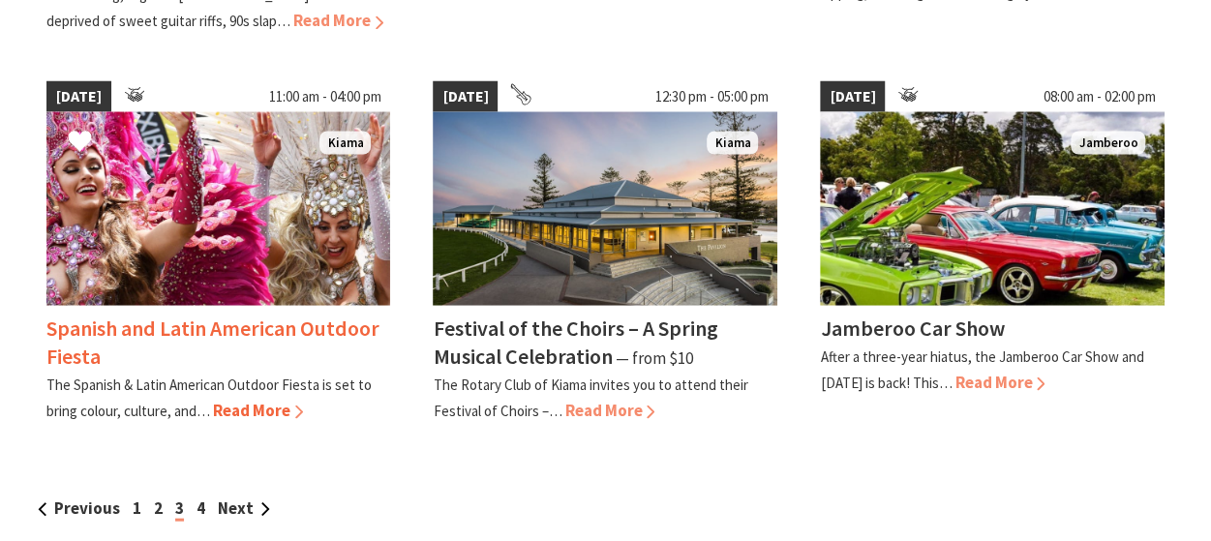
click at [254, 404] on span "Read More" at bounding box center [258, 409] width 90 height 21
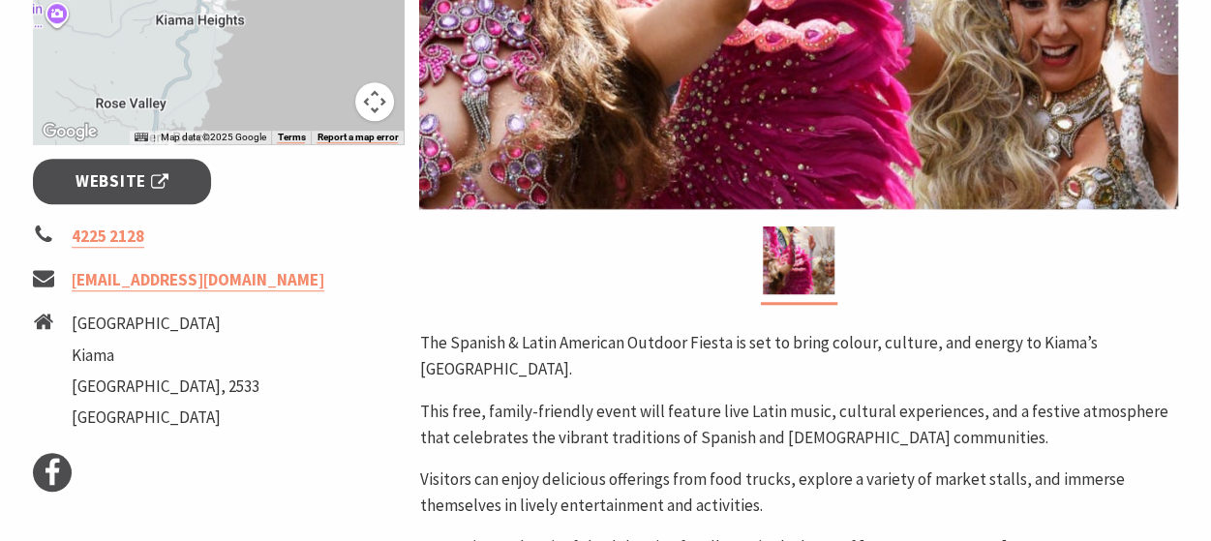
scroll to position [678, 0]
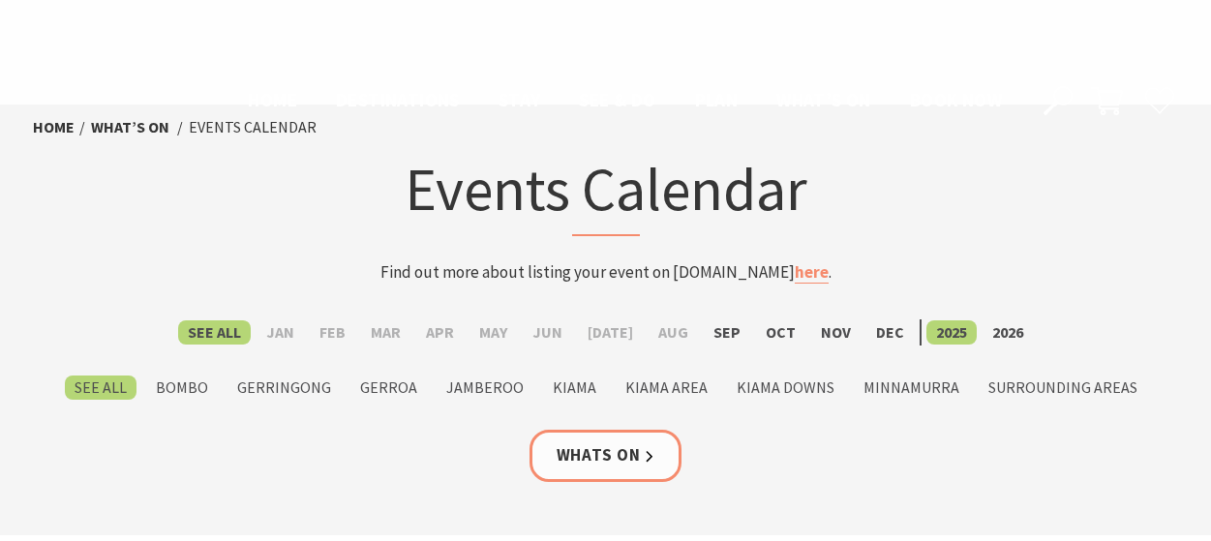
scroll to position [1742, 0]
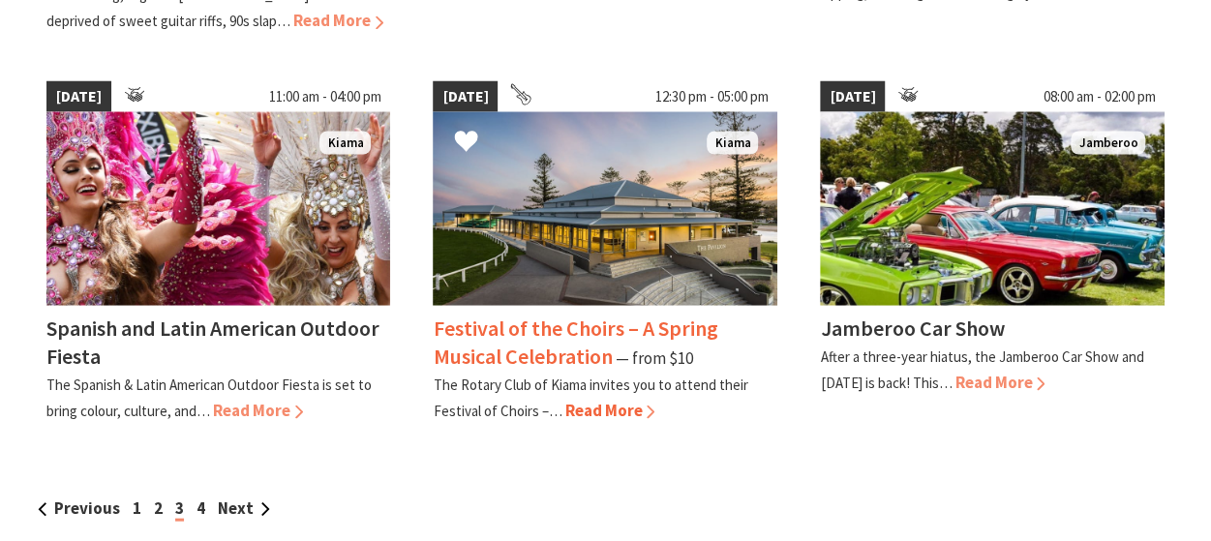
click at [593, 196] on img at bounding box center [605, 208] width 345 height 194
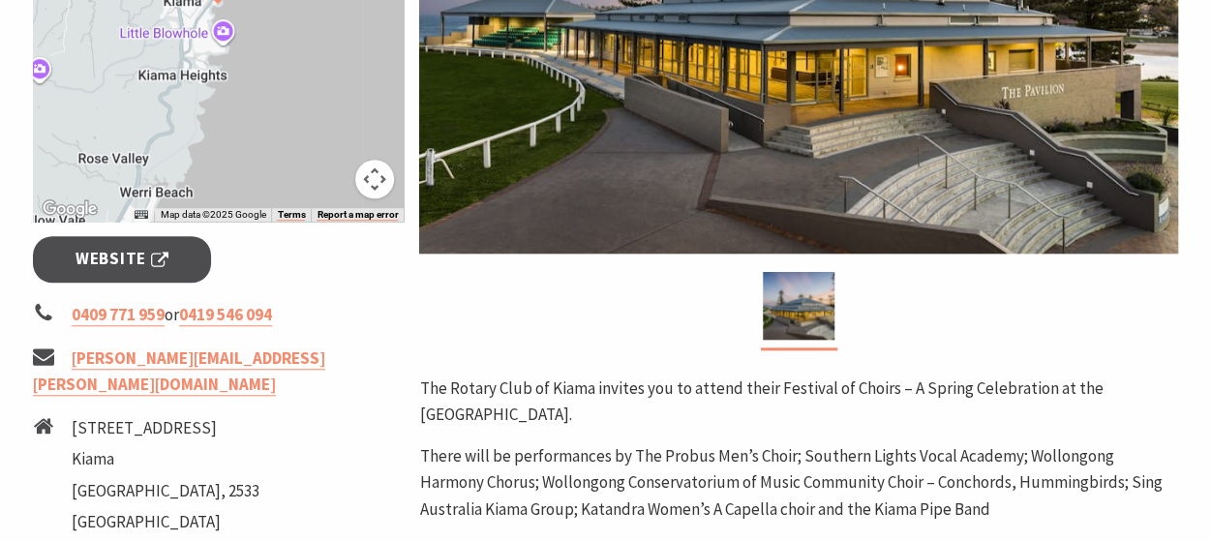
scroll to position [581, 0]
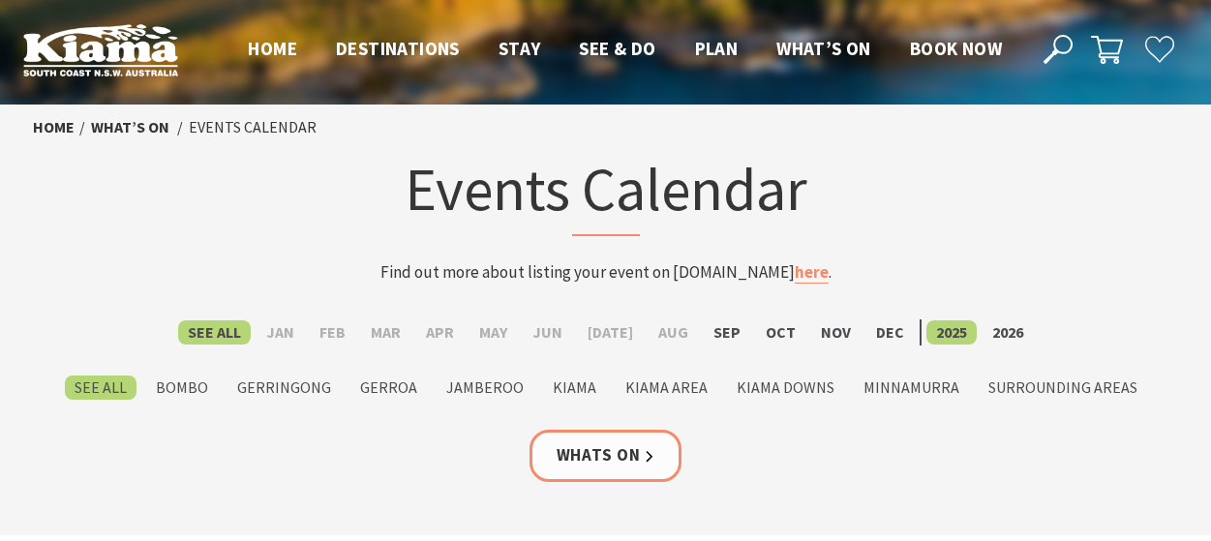
scroll to position [1742, 0]
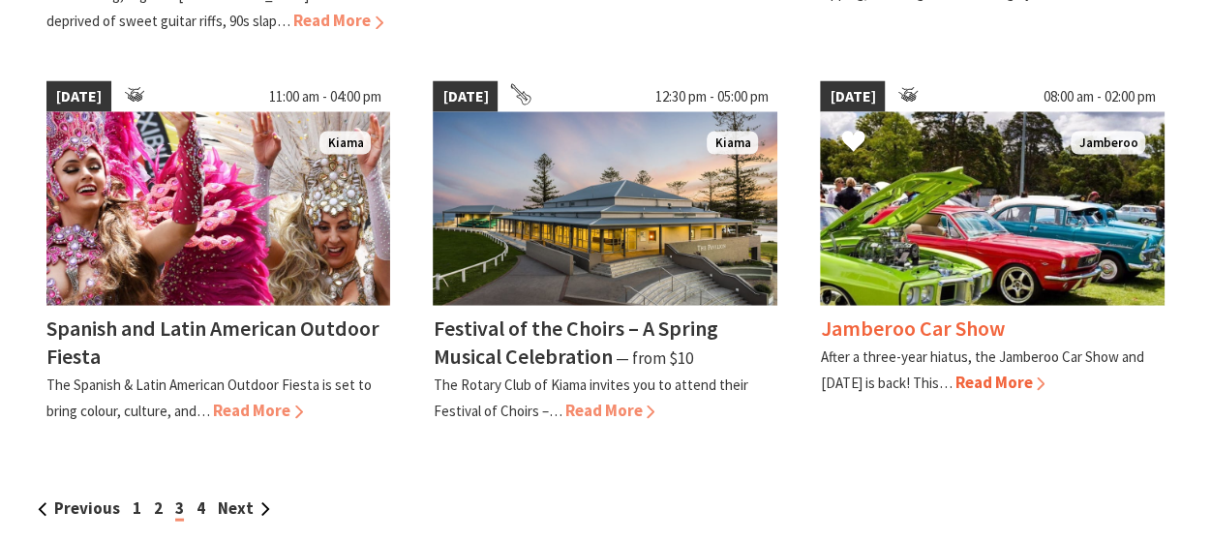
click at [949, 251] on img at bounding box center [992, 208] width 345 height 194
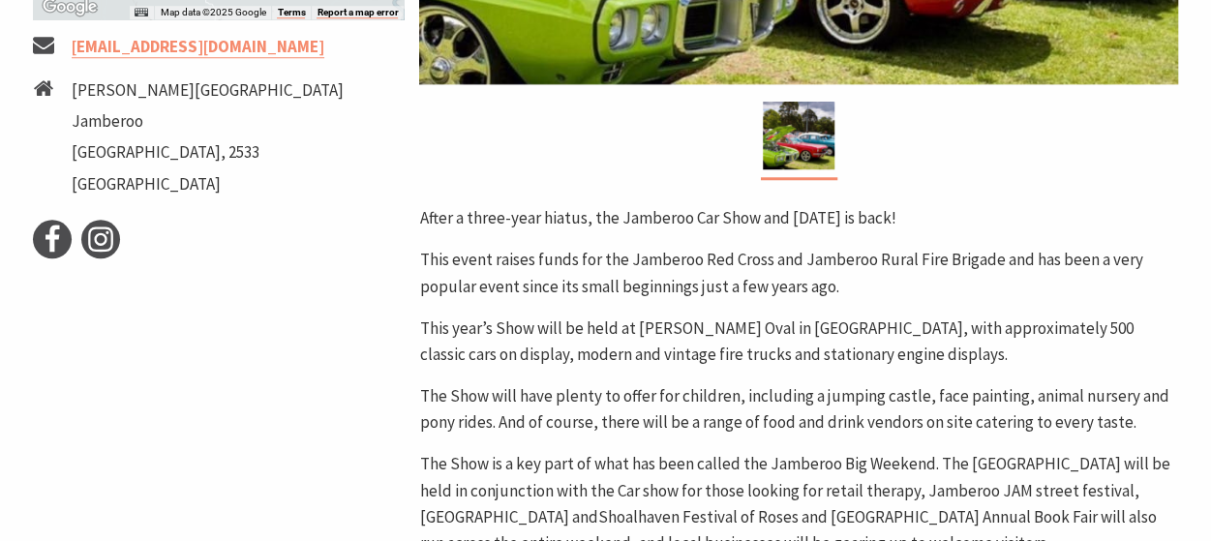
scroll to position [290, 0]
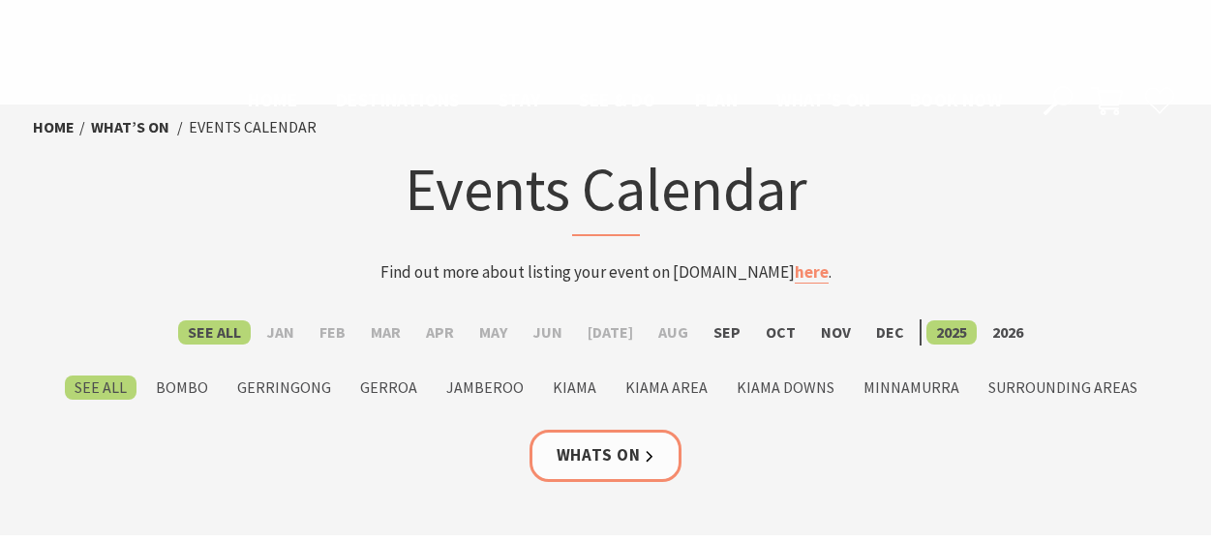
scroll to position [1742, 0]
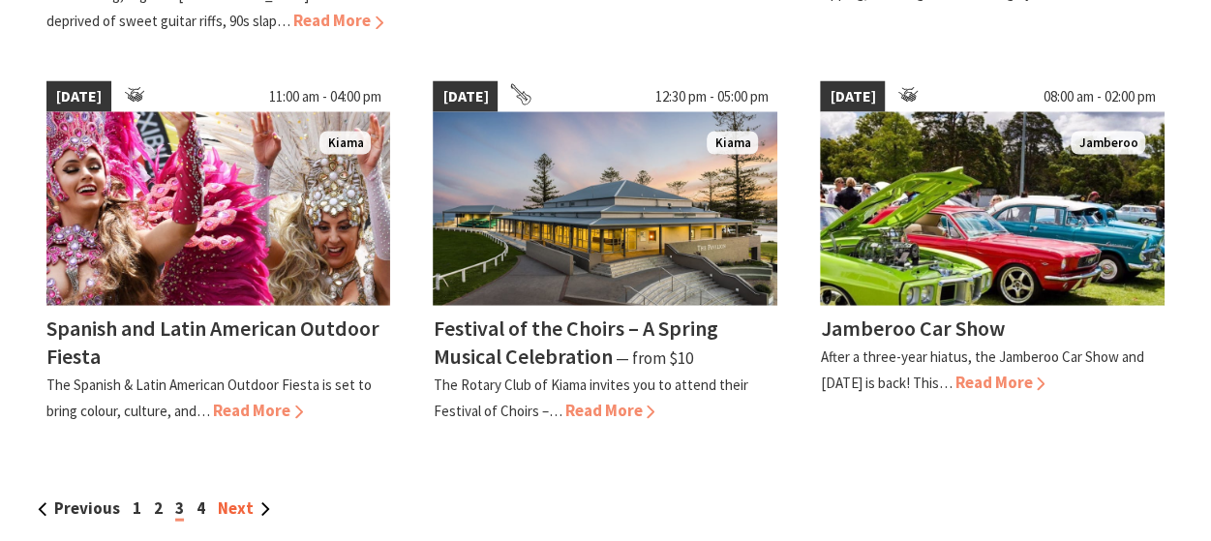
click at [236, 500] on link "Next" at bounding box center [244, 507] width 52 height 21
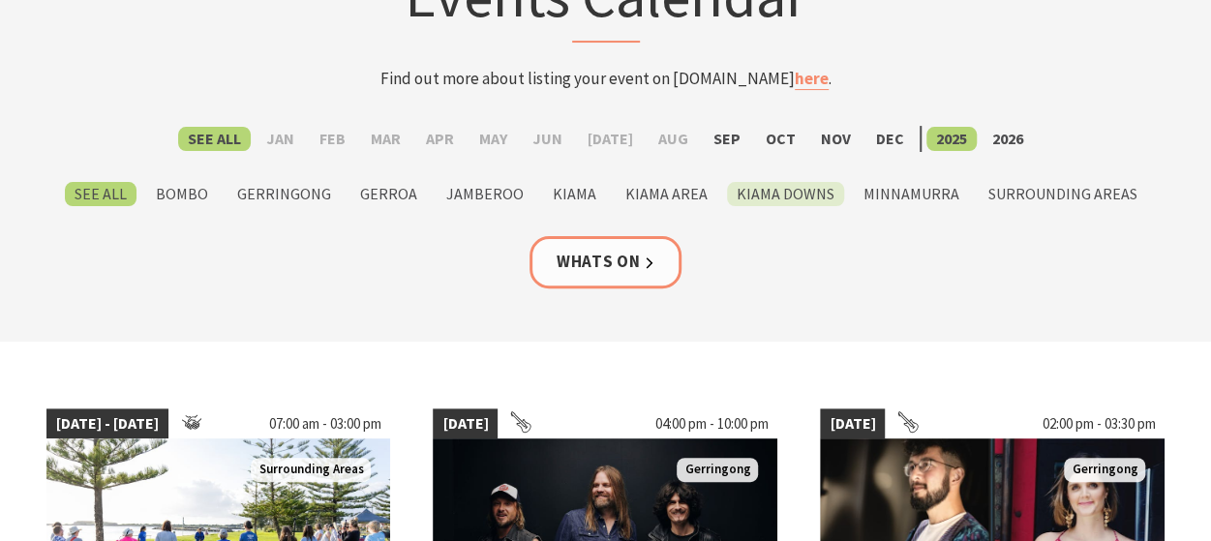
scroll to position [484, 0]
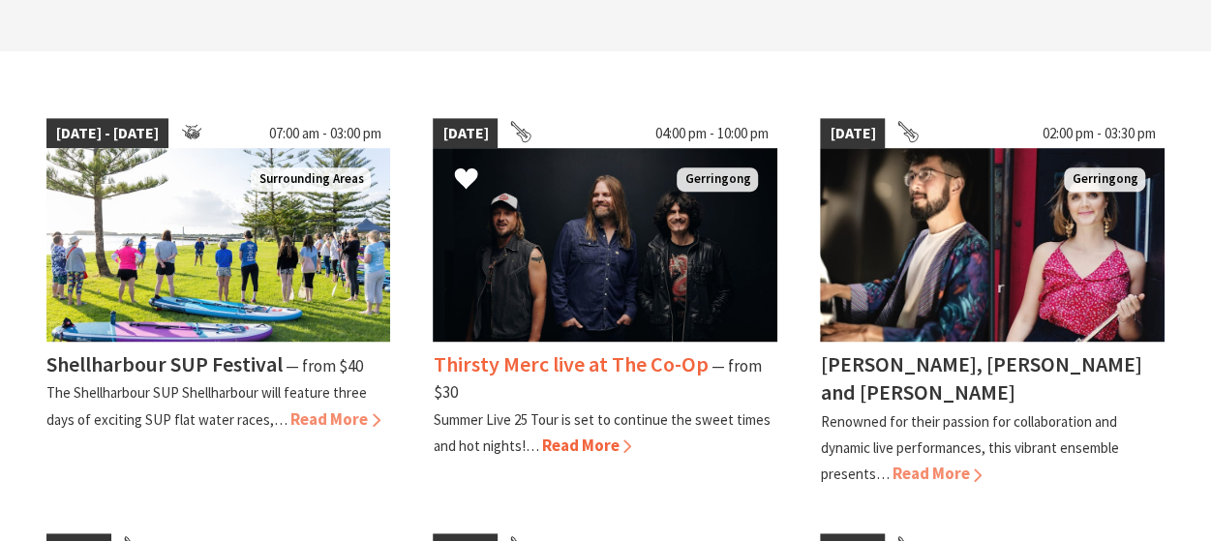
click at [607, 275] on img at bounding box center [605, 245] width 345 height 194
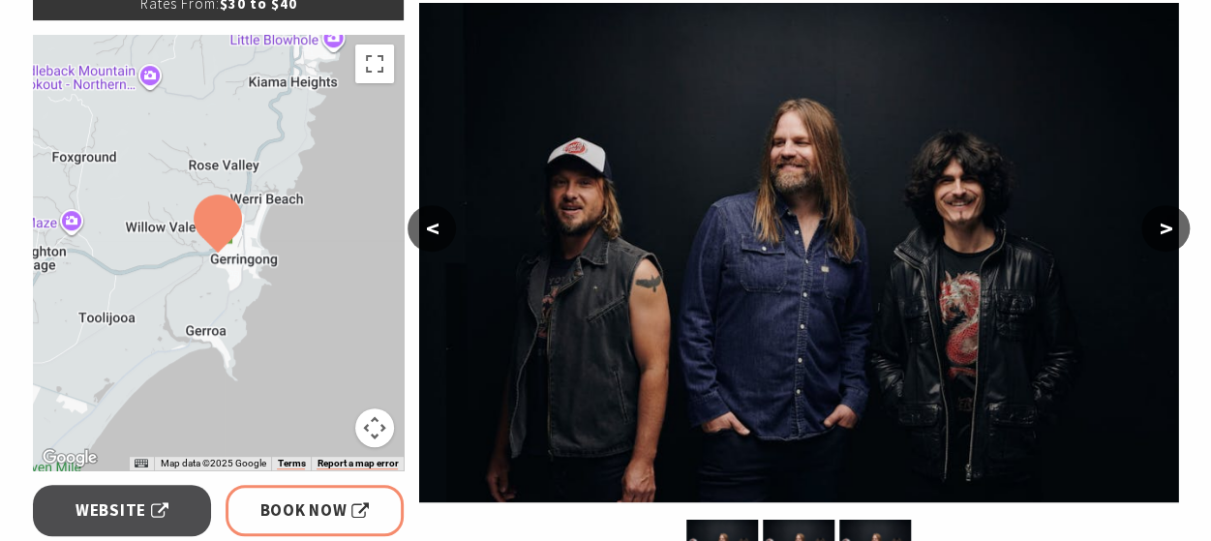
scroll to position [387, 0]
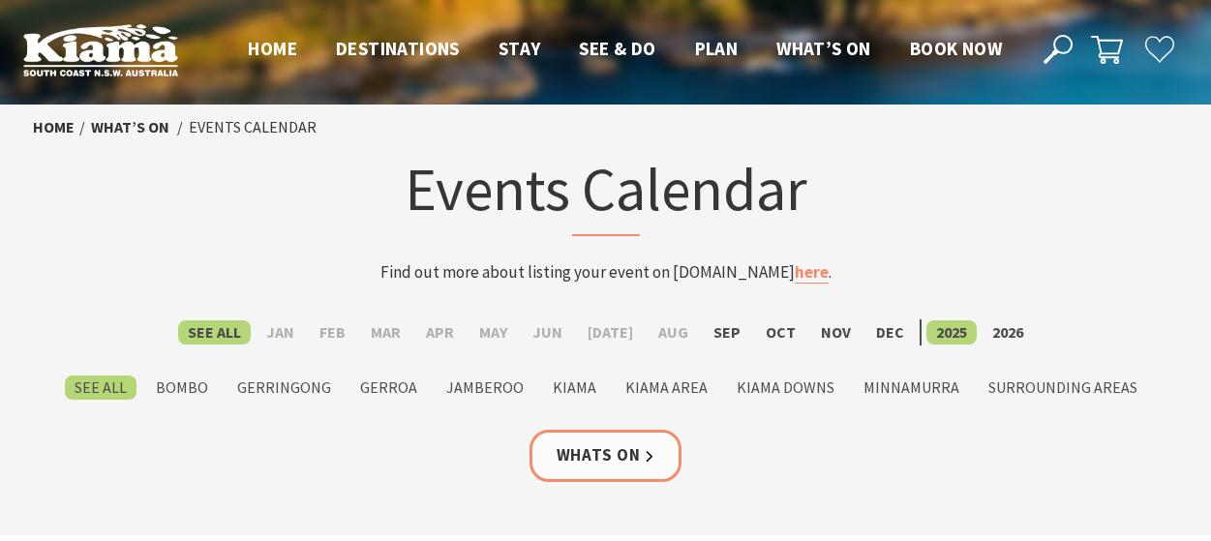
scroll to position [484, 0]
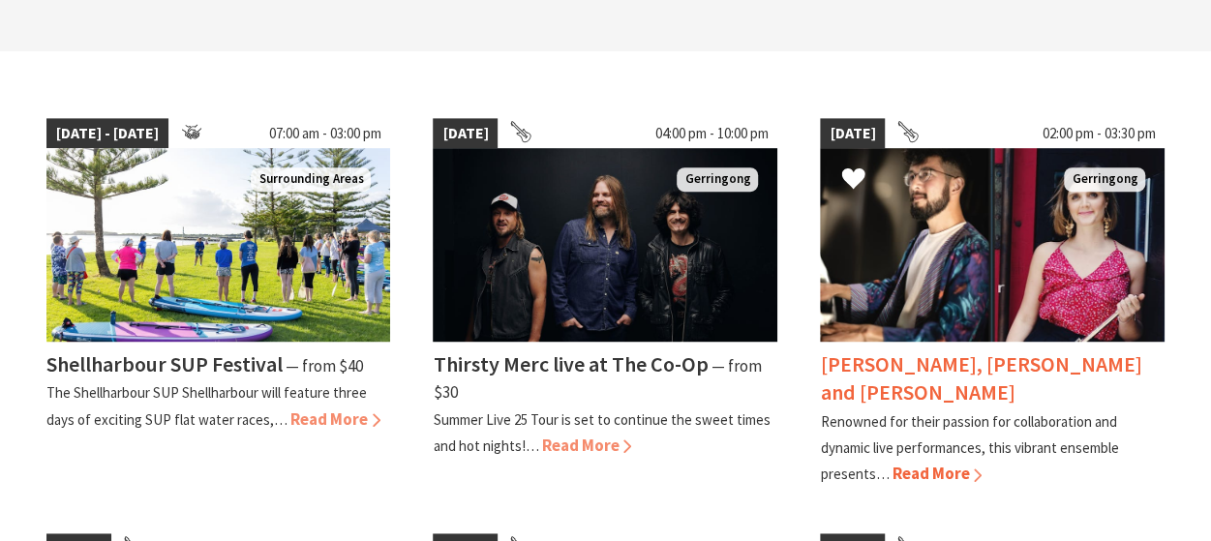
click at [981, 276] on img at bounding box center [992, 245] width 345 height 194
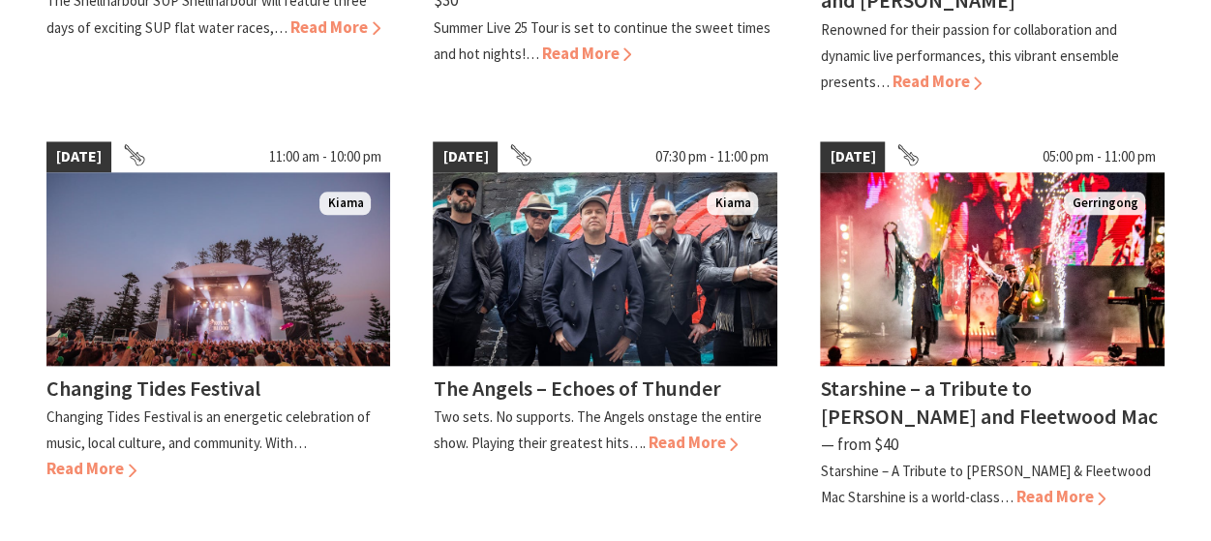
scroll to position [871, 0]
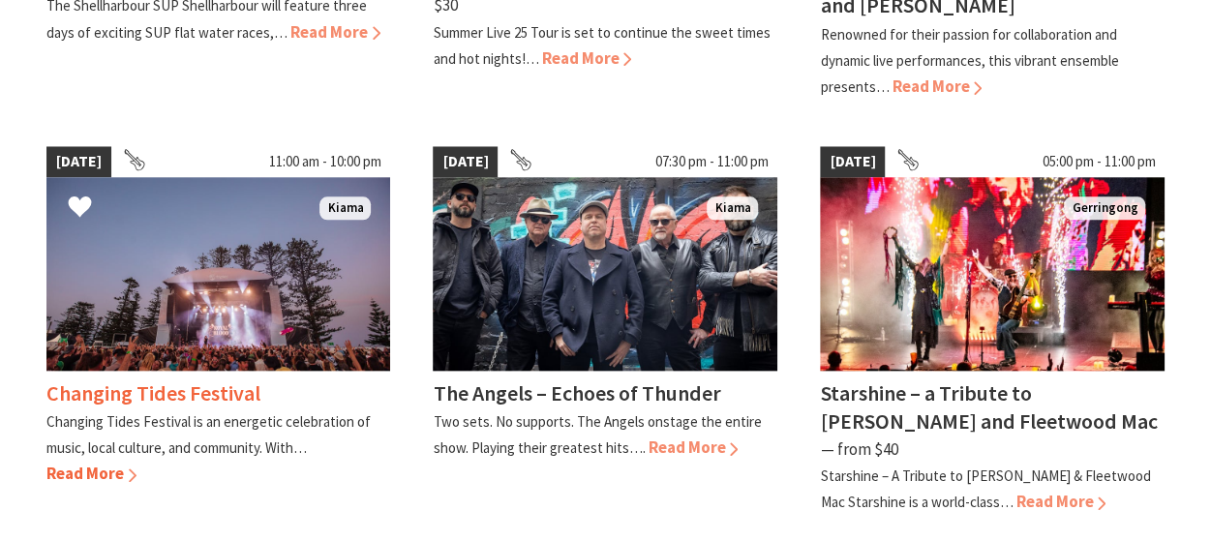
click at [218, 264] on img at bounding box center [218, 274] width 345 height 194
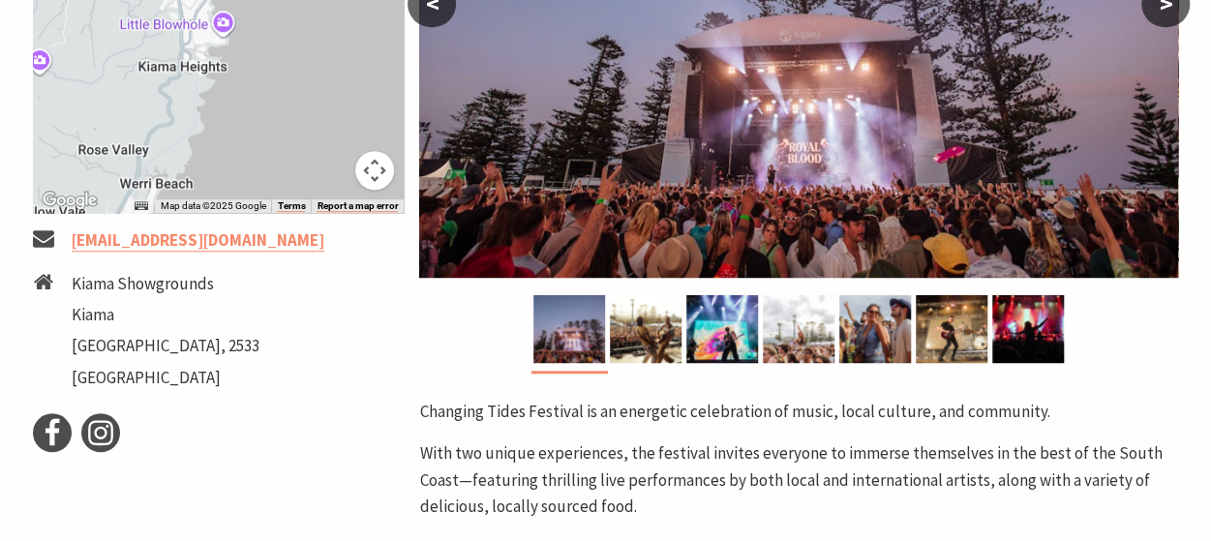
scroll to position [484, 0]
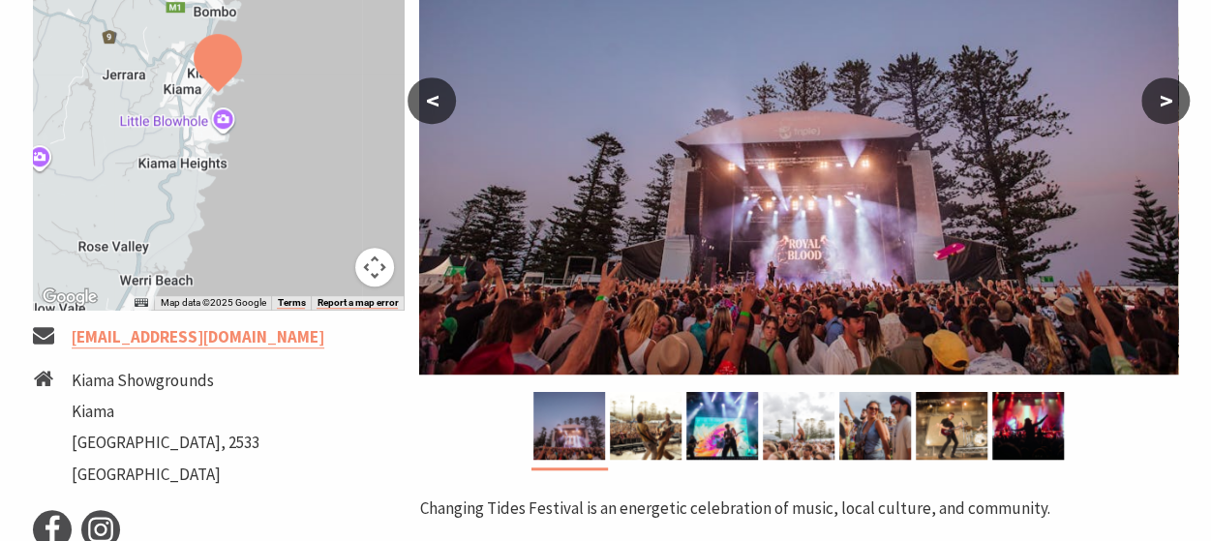
click at [1157, 96] on button ">" at bounding box center [1165, 100] width 48 height 46
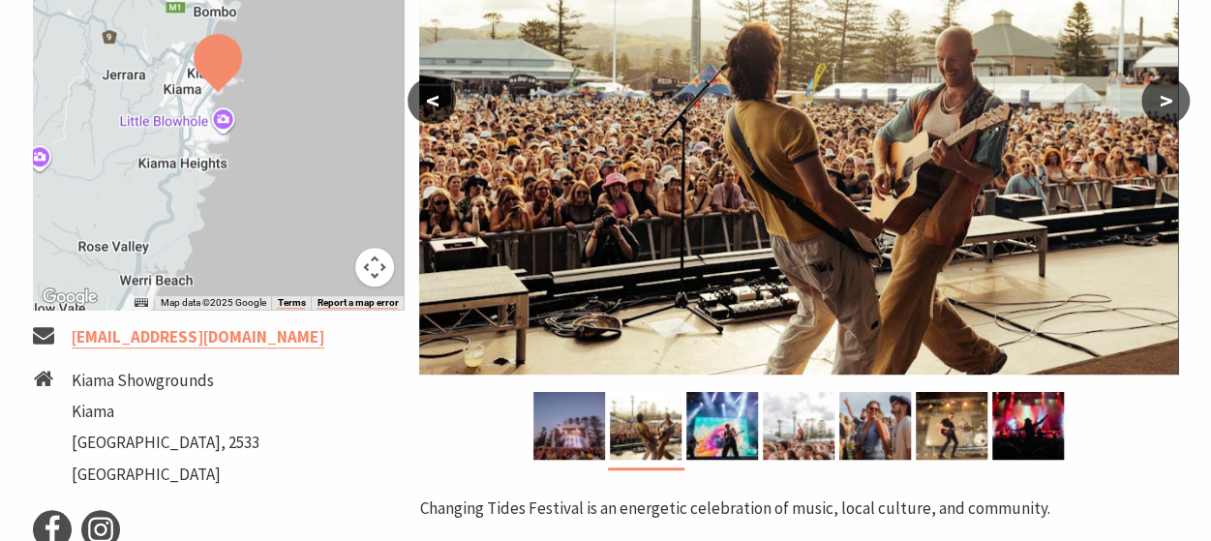
click at [1157, 96] on button ">" at bounding box center [1165, 100] width 48 height 46
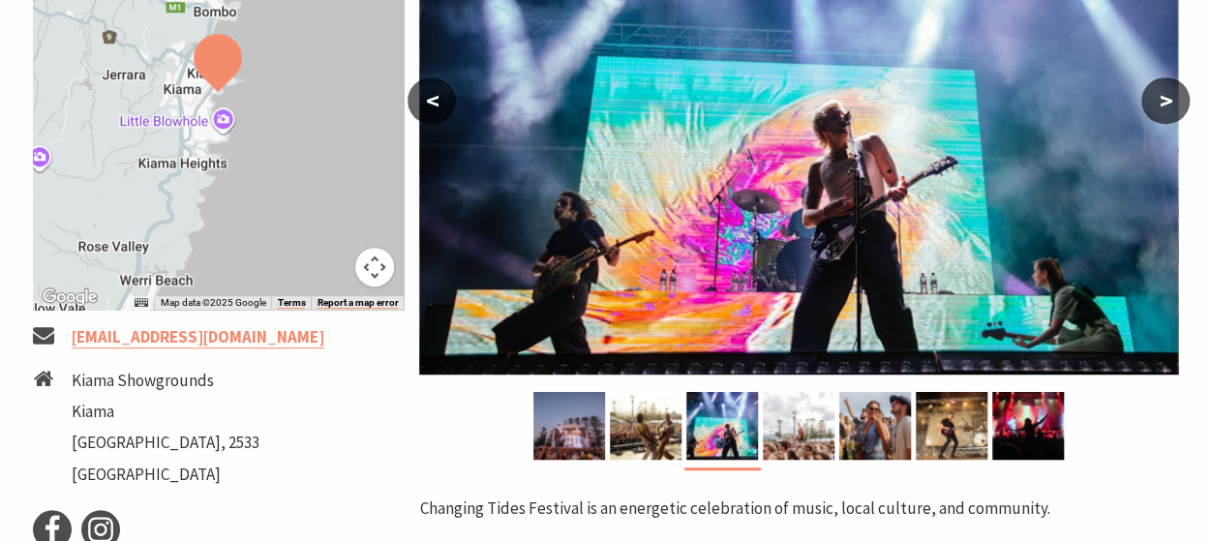
click at [1157, 96] on button ">" at bounding box center [1165, 100] width 48 height 46
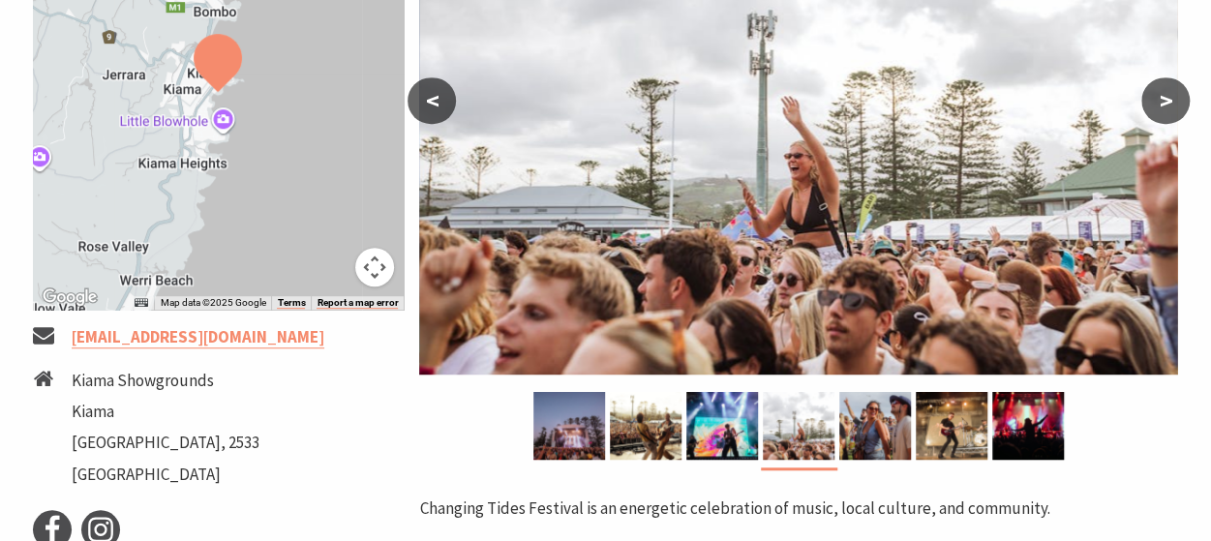
click at [1157, 96] on button ">" at bounding box center [1165, 100] width 48 height 46
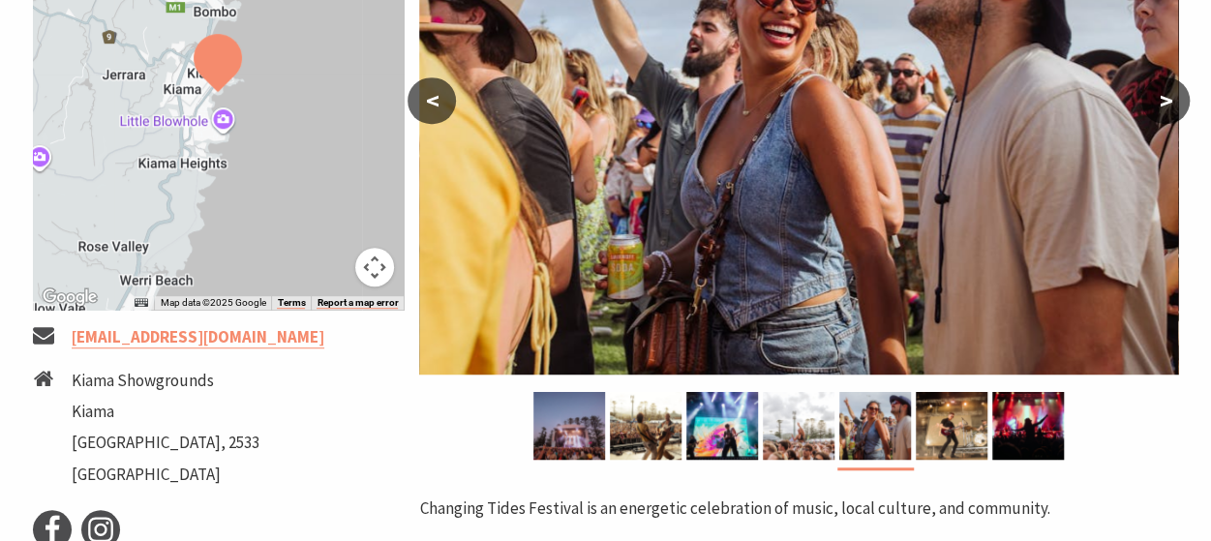
click at [1157, 96] on button ">" at bounding box center [1165, 100] width 48 height 46
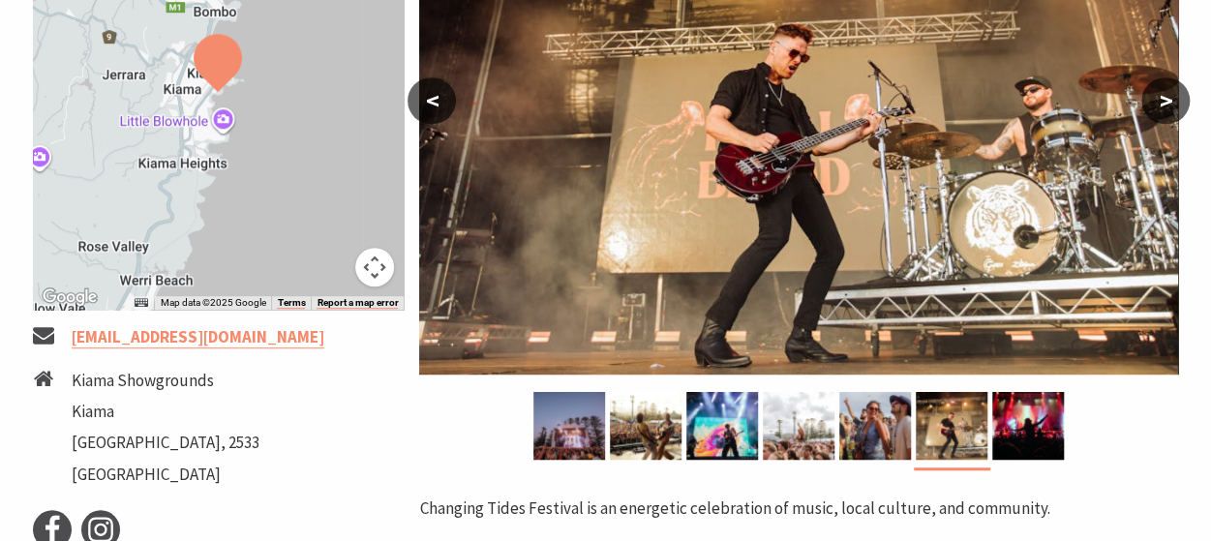
click at [1157, 96] on button ">" at bounding box center [1165, 100] width 48 height 46
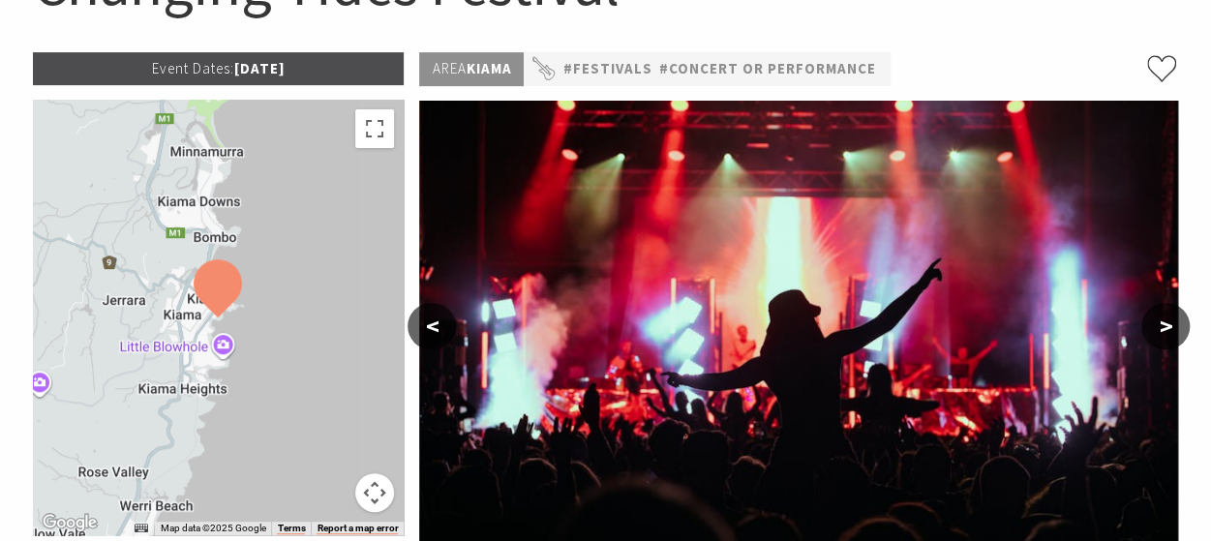
scroll to position [194, 0]
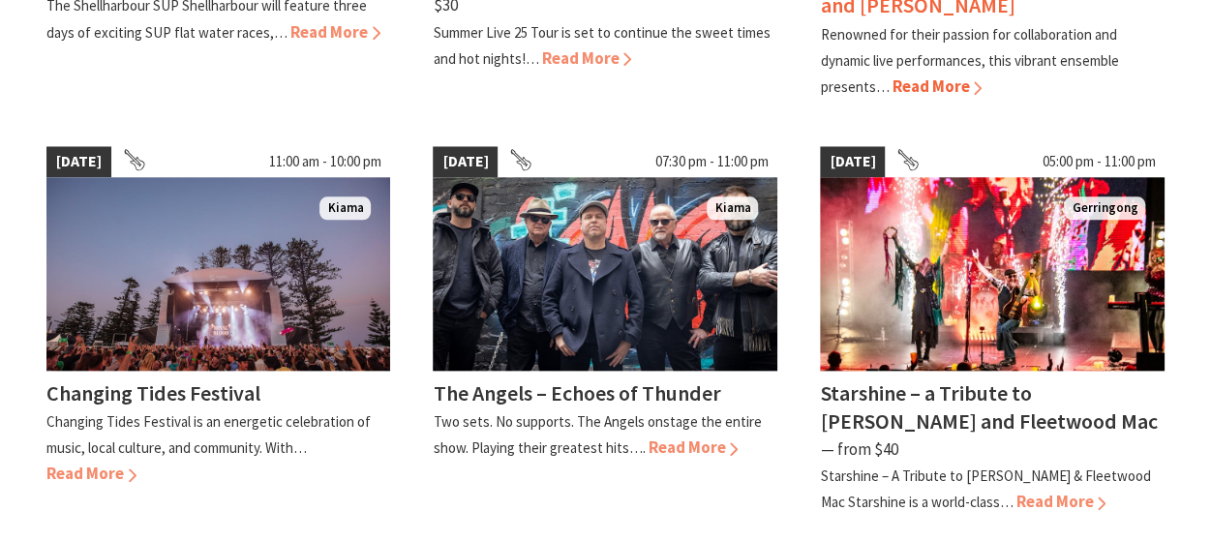
scroll to position [871, 0]
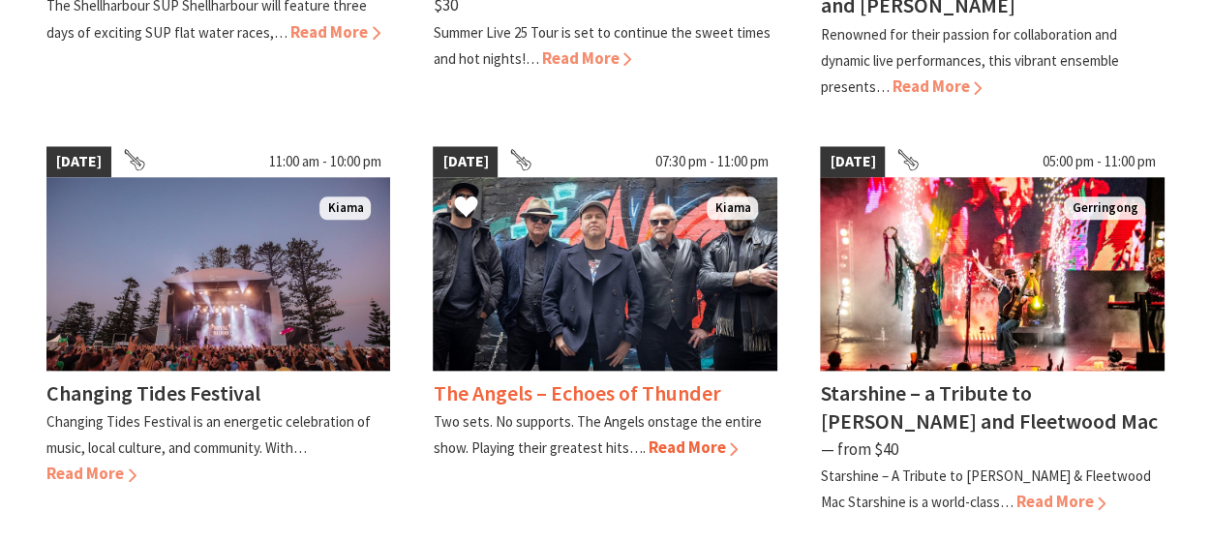
click at [598, 251] on img at bounding box center [605, 274] width 345 height 194
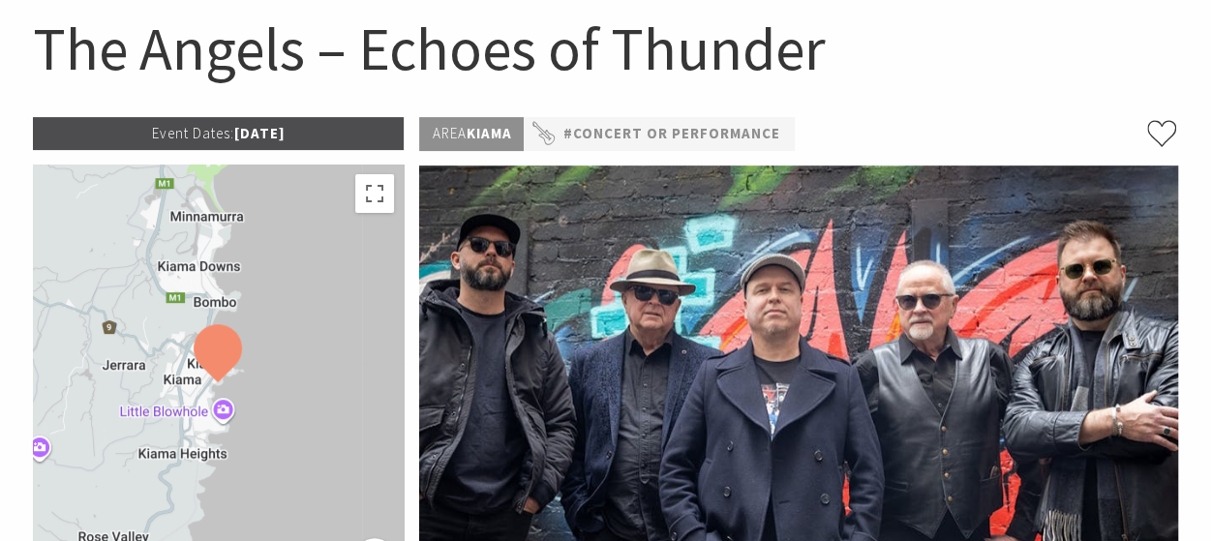
scroll to position [97, 0]
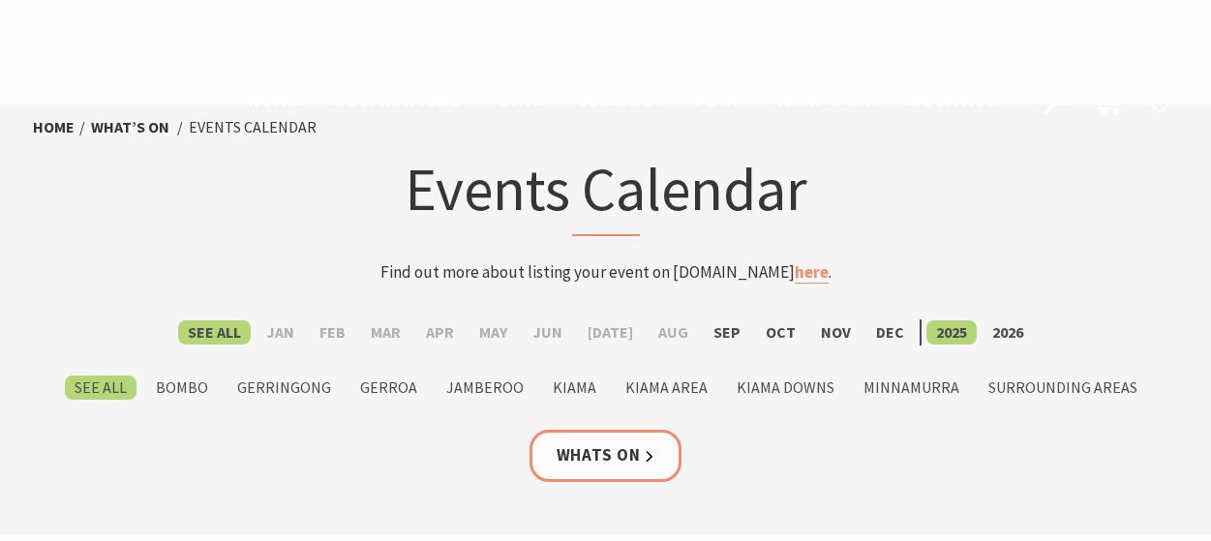
scroll to position [871, 0]
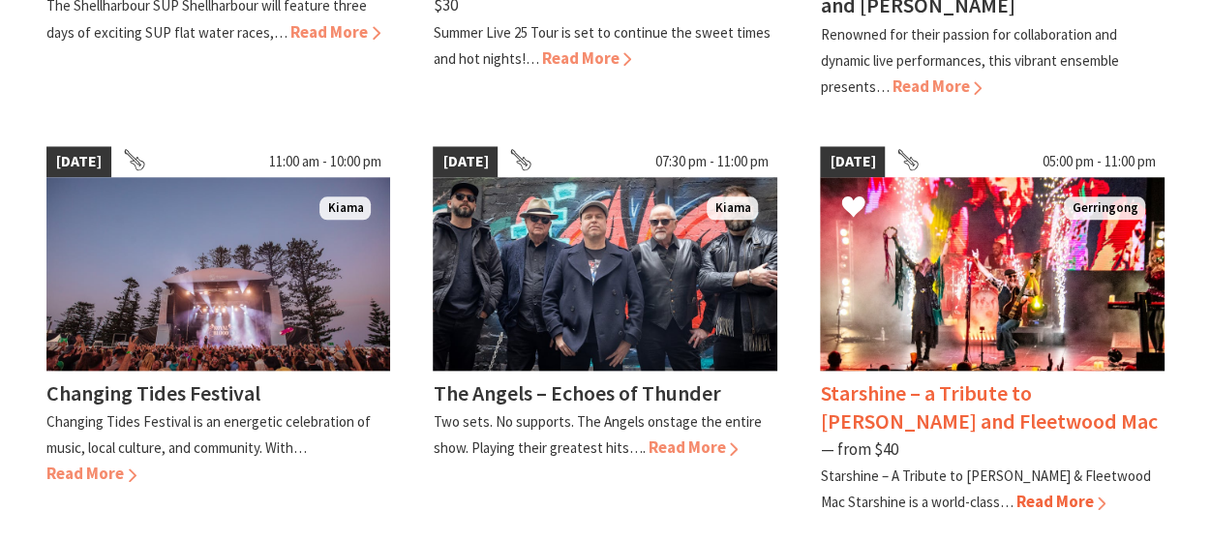
click at [951, 269] on img at bounding box center [992, 274] width 345 height 194
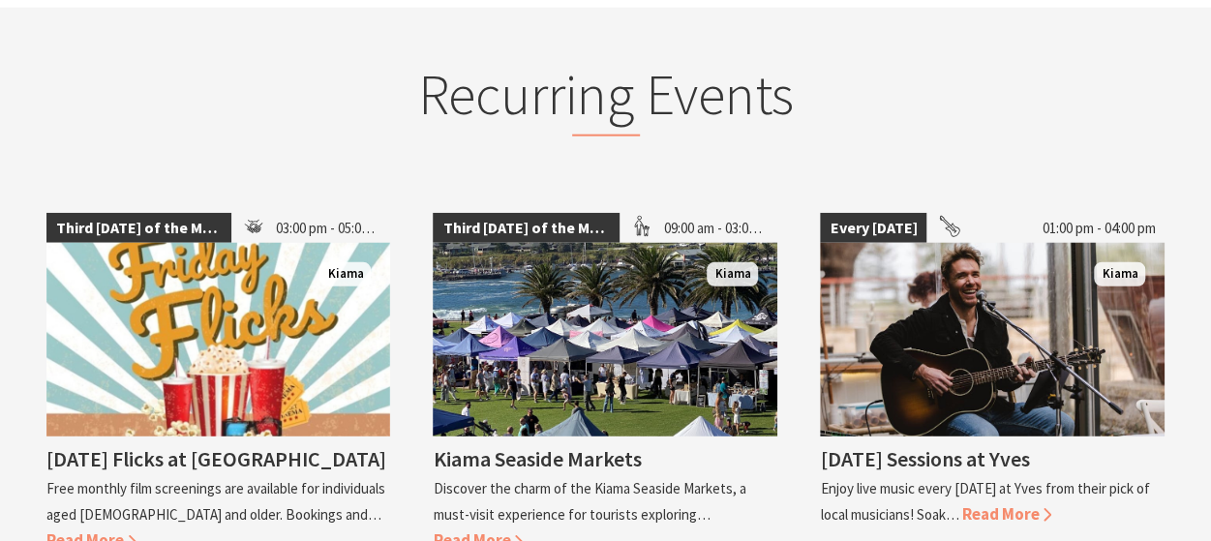
scroll to position [2420, 0]
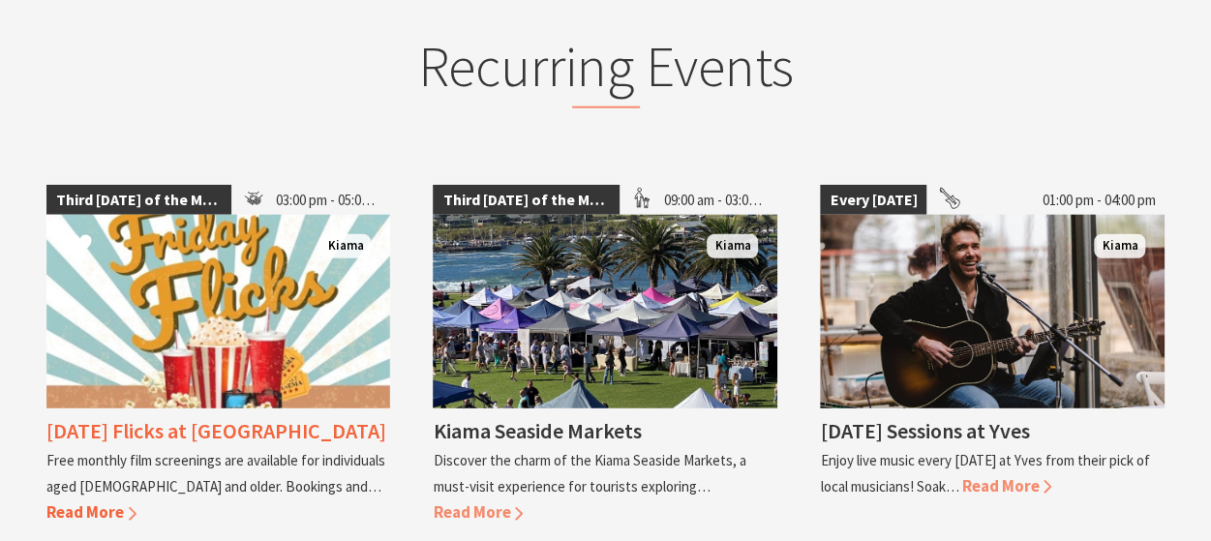
click at [221, 221] on img at bounding box center [218, 312] width 345 height 194
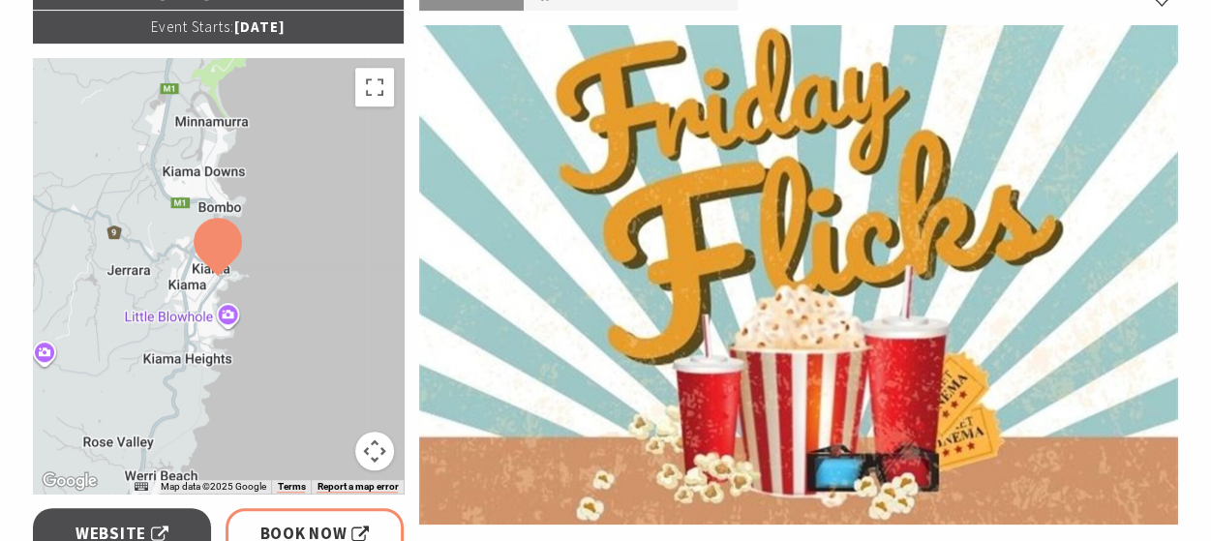
scroll to position [387, 0]
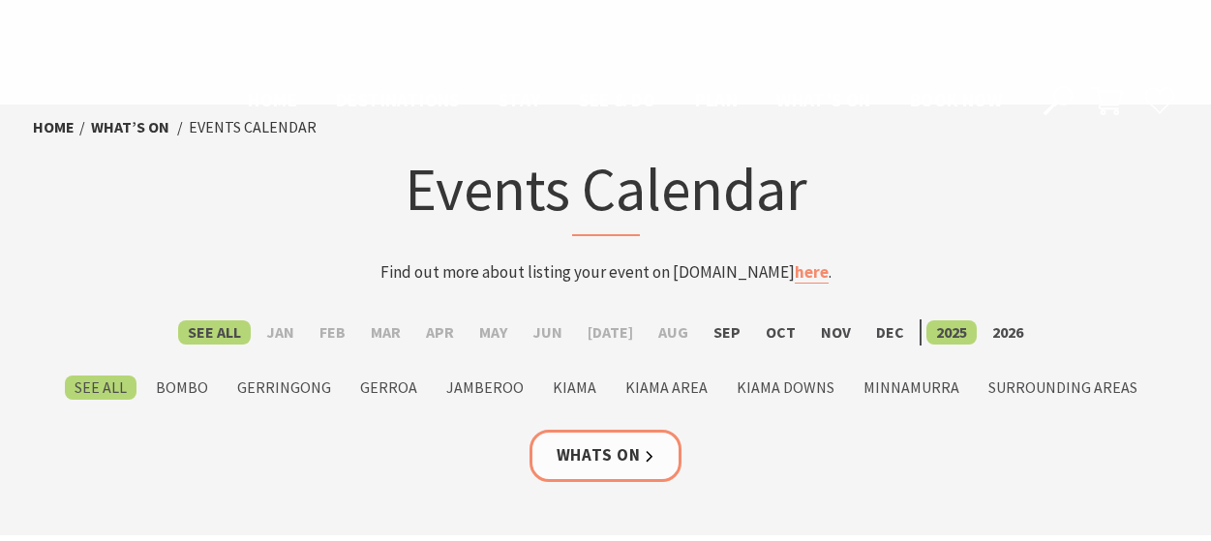
scroll to position [2418, 0]
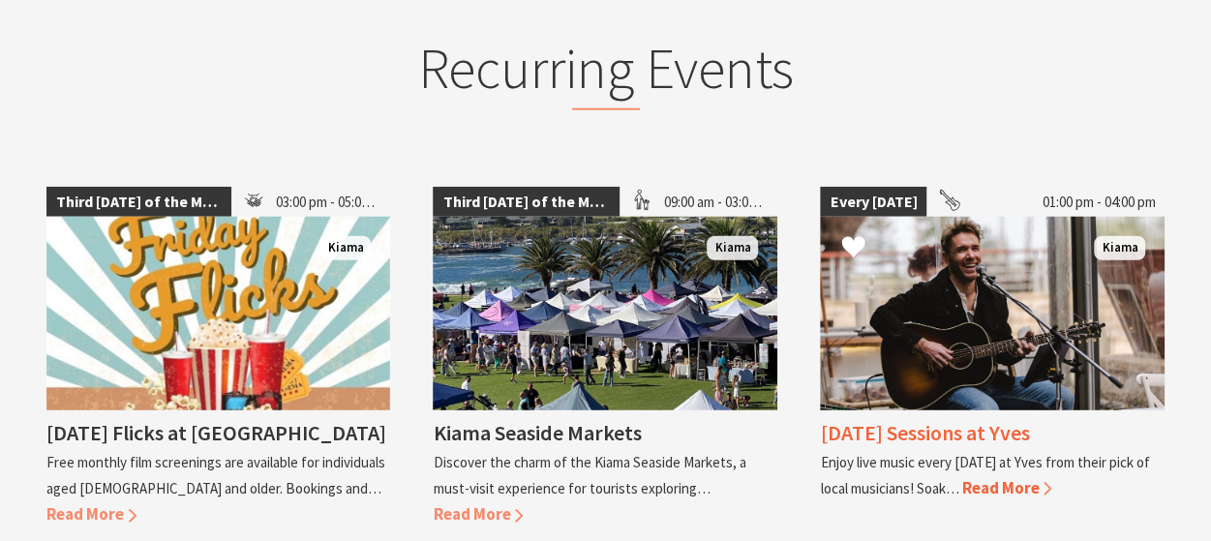
click at [938, 236] on img at bounding box center [992, 314] width 345 height 194
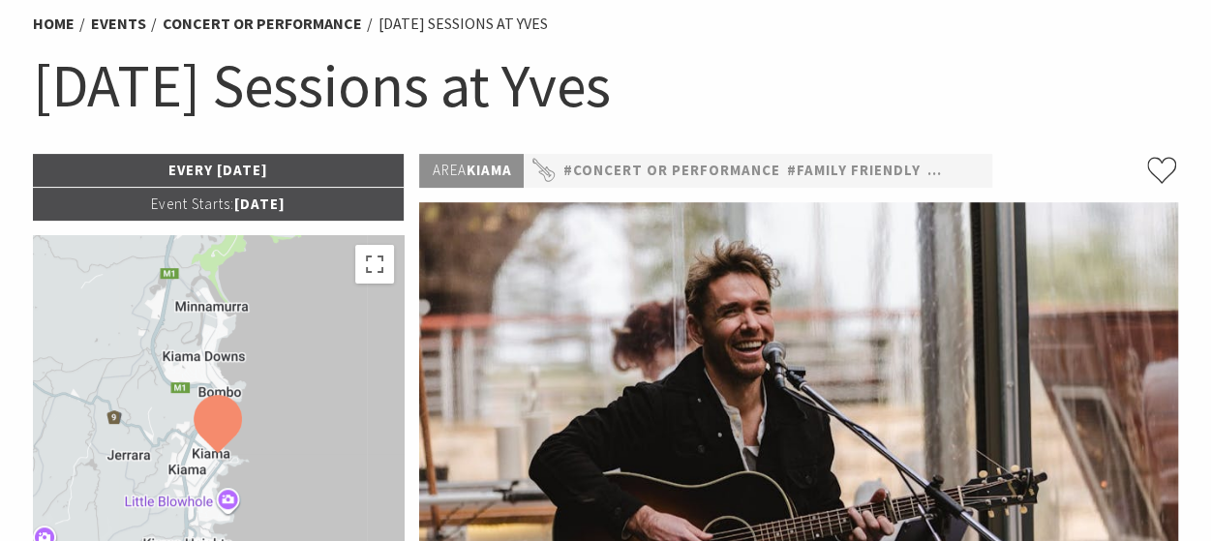
scroll to position [97, 0]
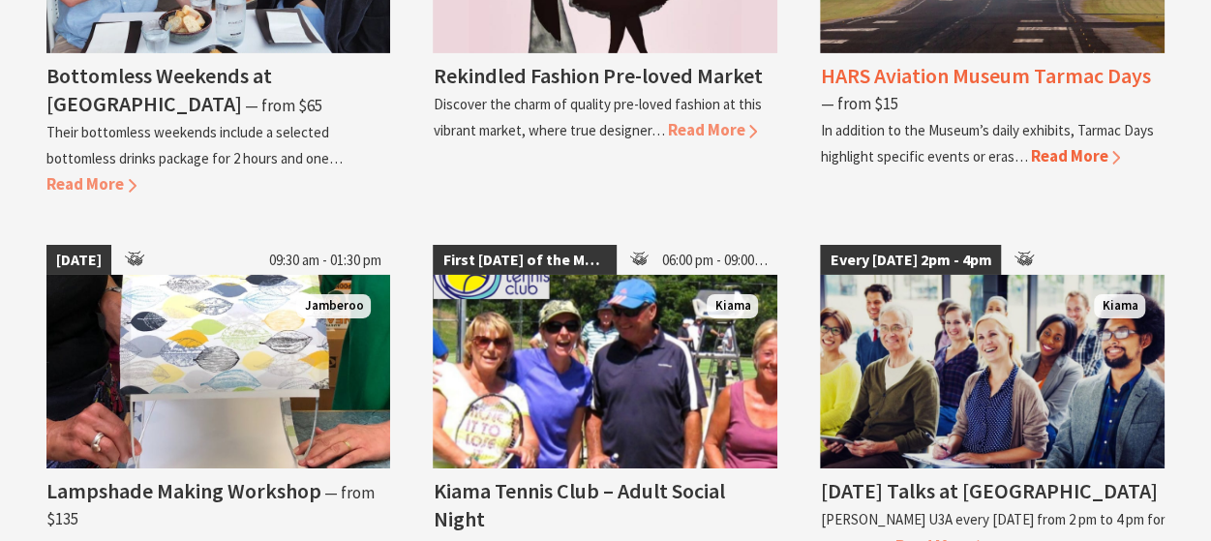
scroll to position [3194, 0]
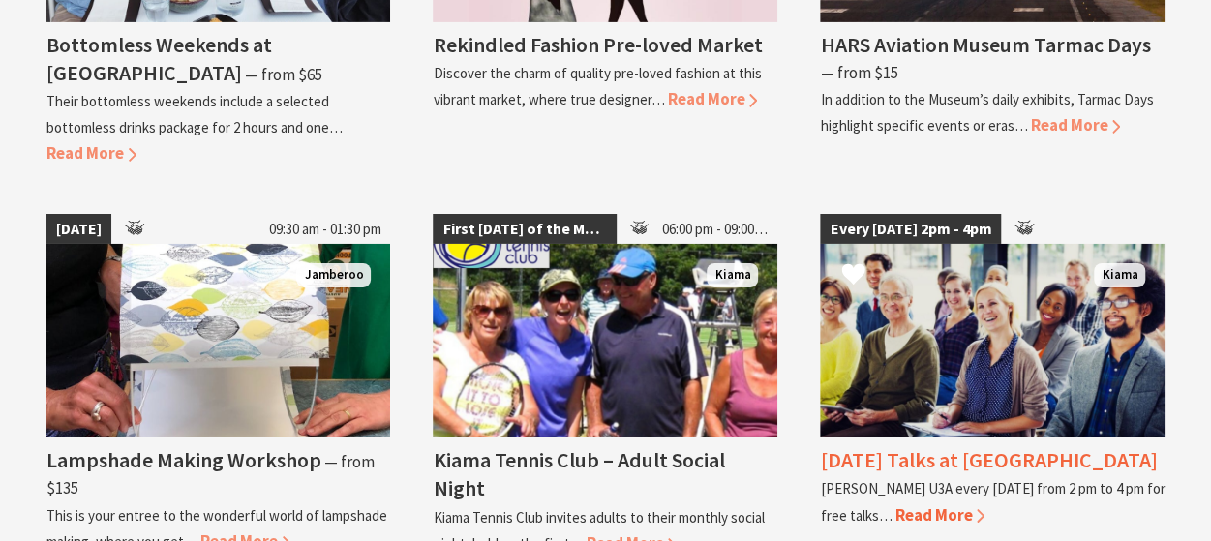
click at [980, 272] on img at bounding box center [992, 341] width 345 height 194
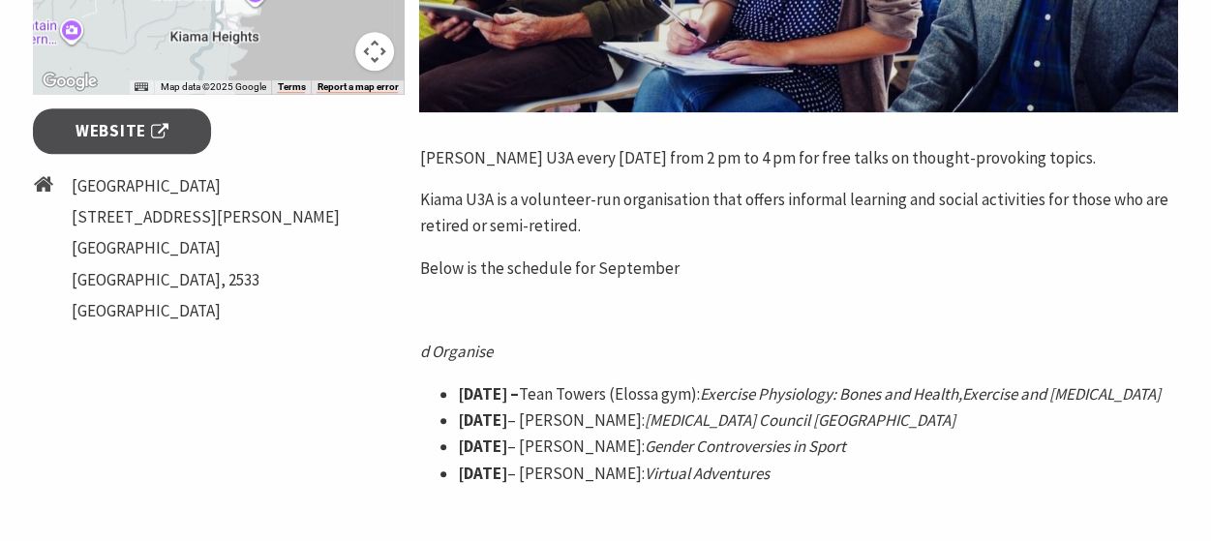
scroll to position [774, 0]
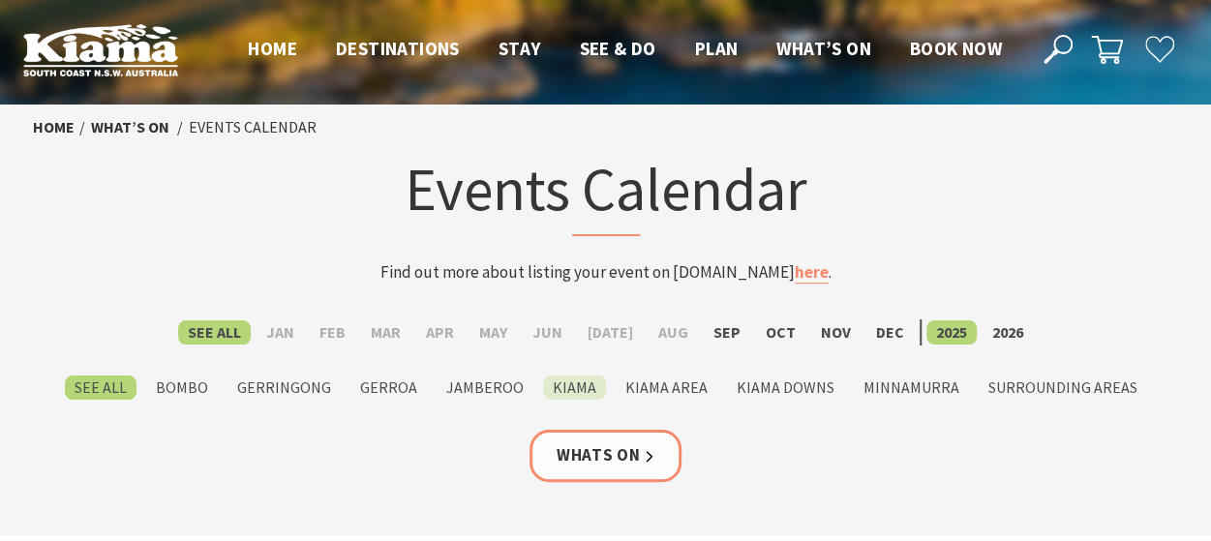
click at [567, 380] on label "Kiama" at bounding box center [574, 388] width 63 height 24
click at [0, 0] on input "Kiama" at bounding box center [0, 0] width 0 height 0
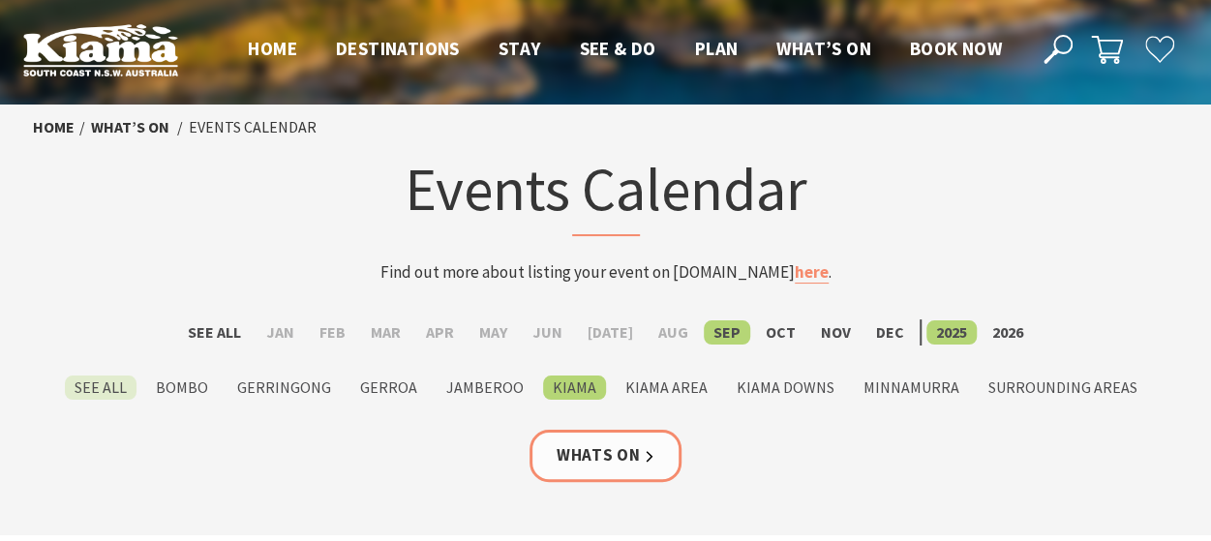
click at [112, 385] on label "See All" at bounding box center [101, 388] width 72 height 24
click at [0, 0] on input "See All" at bounding box center [0, 0] width 0 height 0
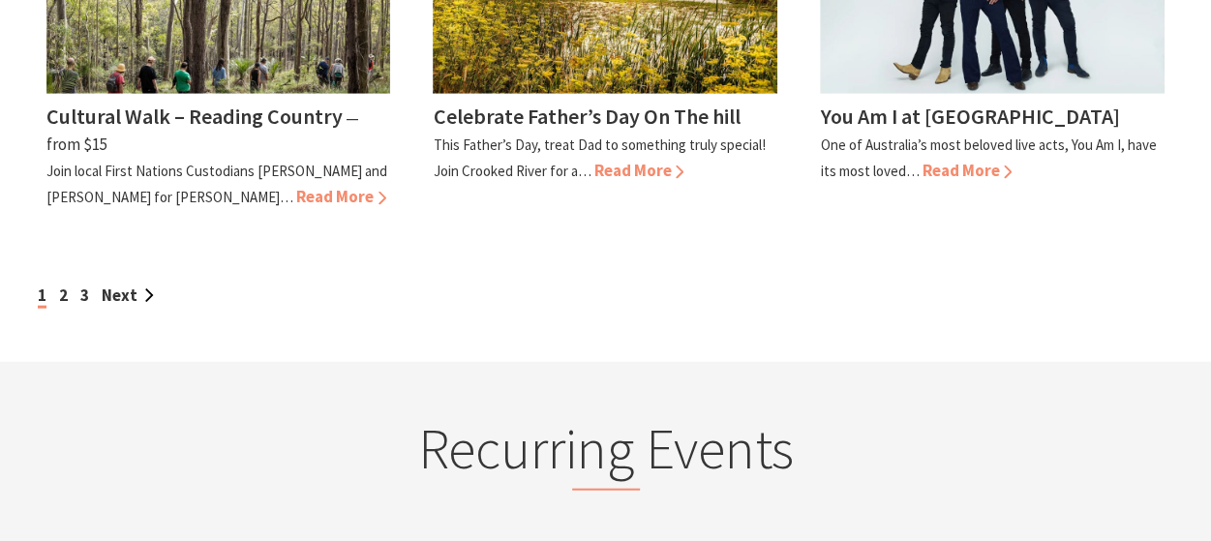
scroll to position [2033, 0]
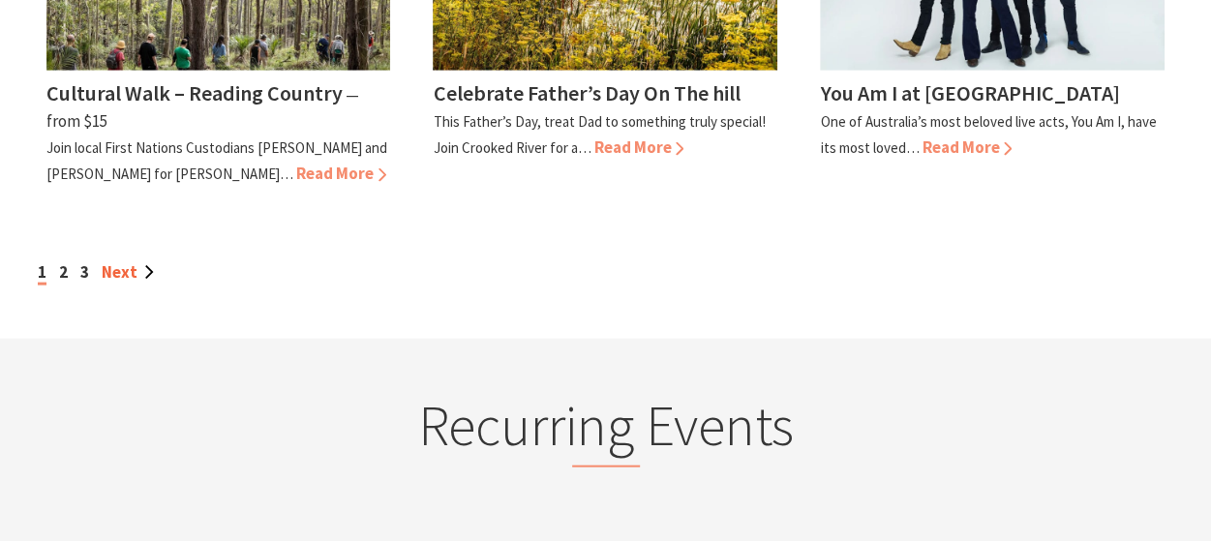
click at [122, 261] on link "Next" at bounding box center [128, 271] width 52 height 21
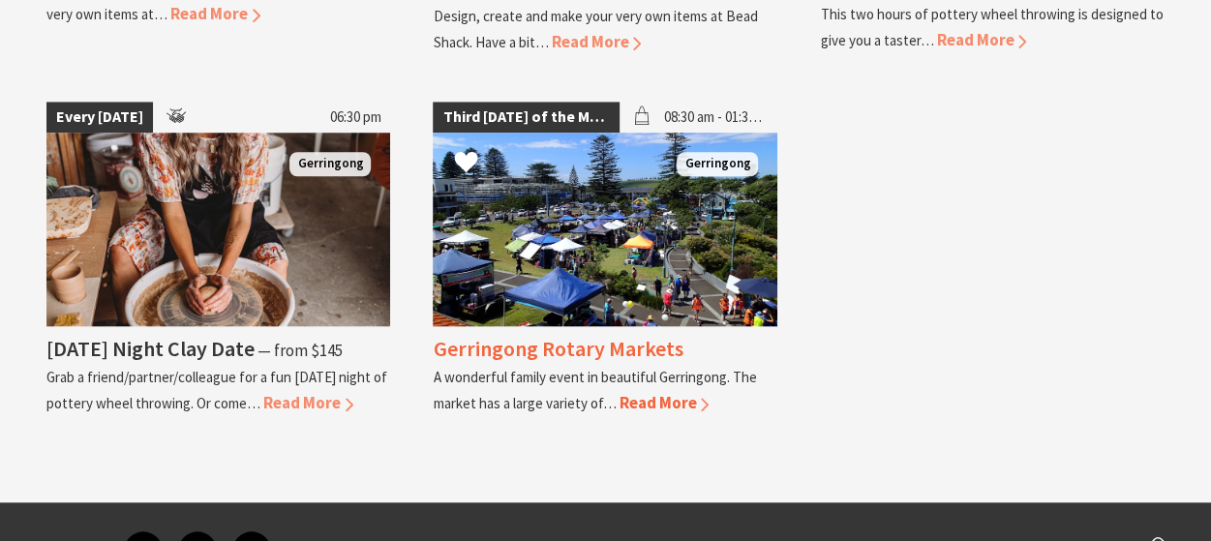
scroll to position [4356, 0]
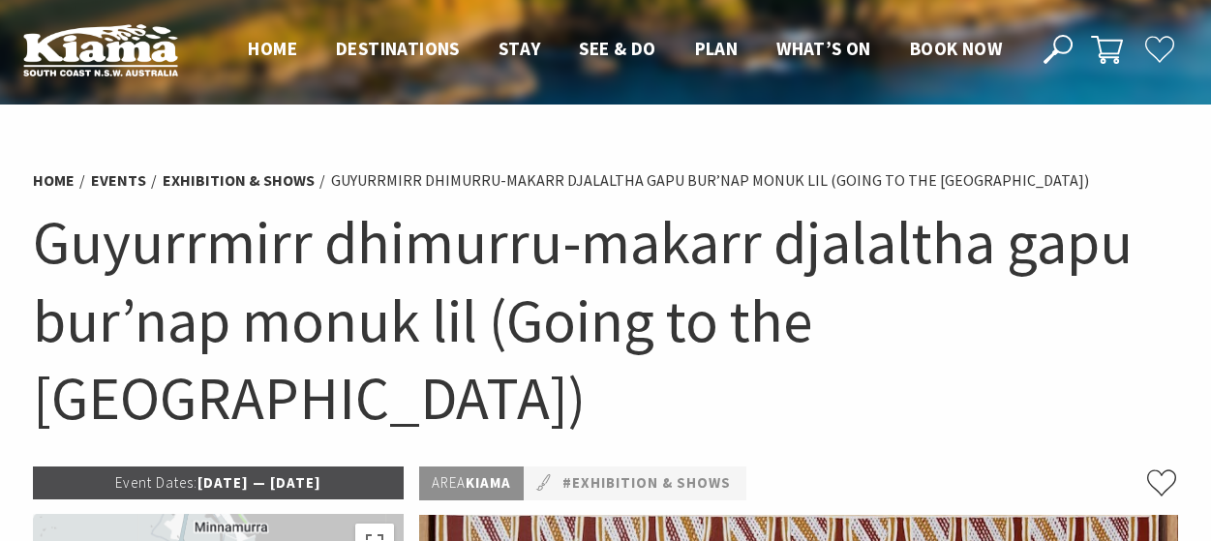
scroll to position [774, 0]
